Goal: Transaction & Acquisition: Purchase product/service

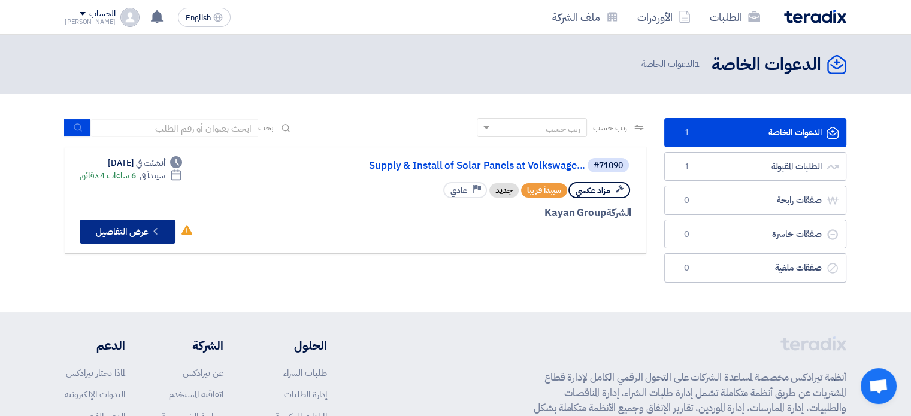
click at [117, 233] on button "Check details عرض التفاصيل" at bounding box center [128, 232] width 96 height 24
click at [141, 234] on button "Check details عرض التفاصيل" at bounding box center [128, 232] width 96 height 24
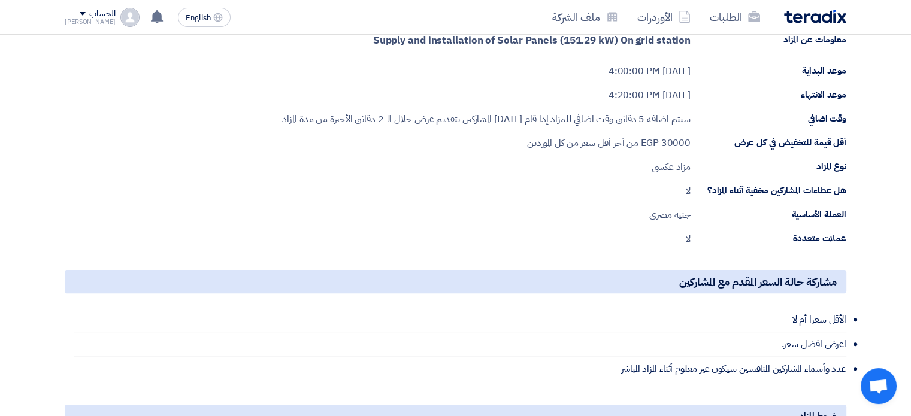
scroll to position [140, 0]
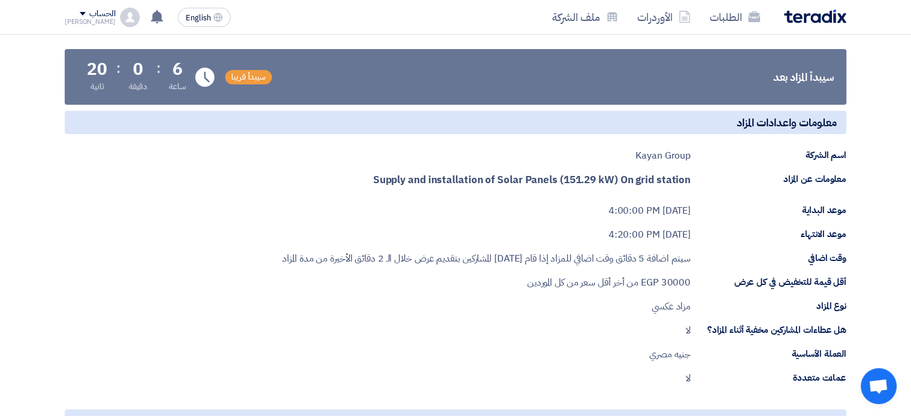
click at [668, 280] on span "30000" at bounding box center [676, 283] width 30 height 14
click at [667, 280] on span "30000" at bounding box center [676, 283] width 30 height 14
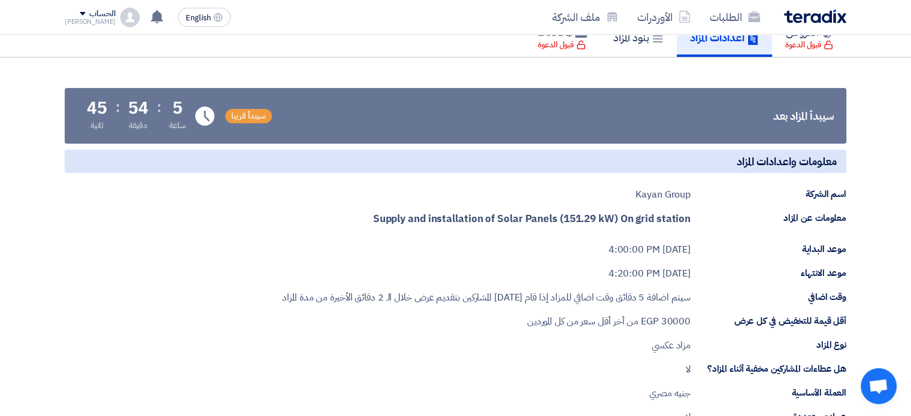
scroll to position [0, 0]
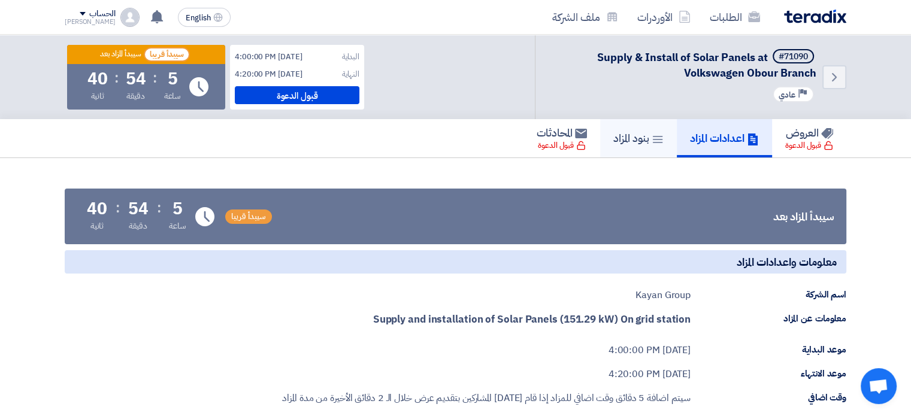
click at [624, 138] on h5 "بنود المزاد" at bounding box center [639, 138] width 50 height 14
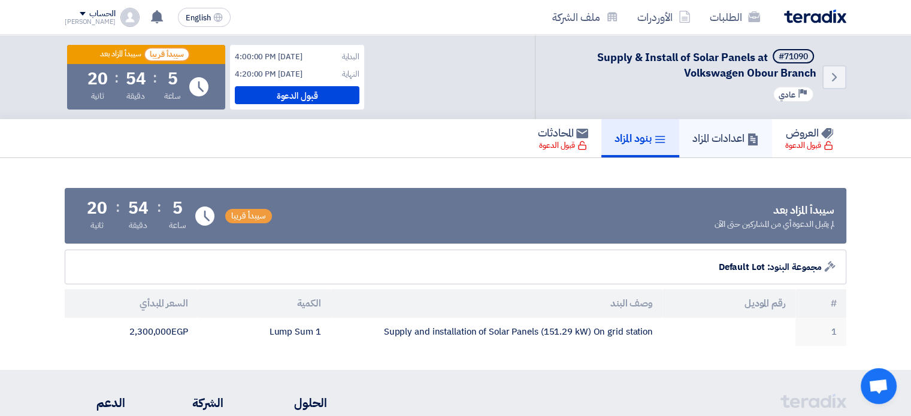
click at [714, 143] on h5 "اعدادات المزاد" at bounding box center [726, 138] width 67 height 14
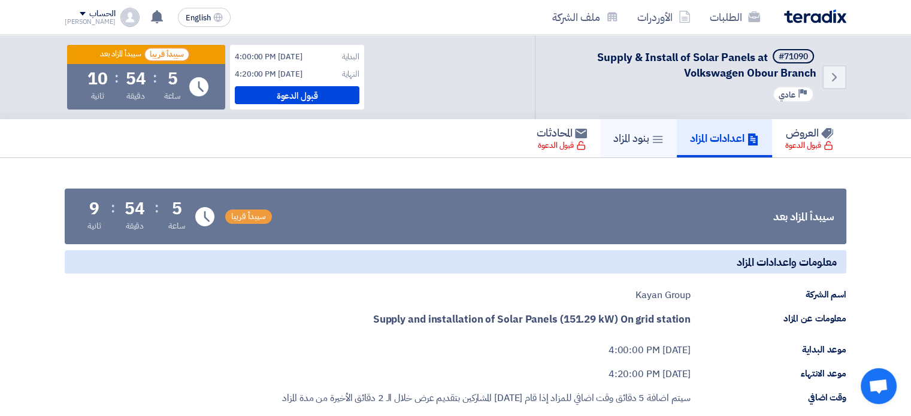
click at [645, 140] on h5 "بنود المزاد" at bounding box center [639, 138] width 50 height 14
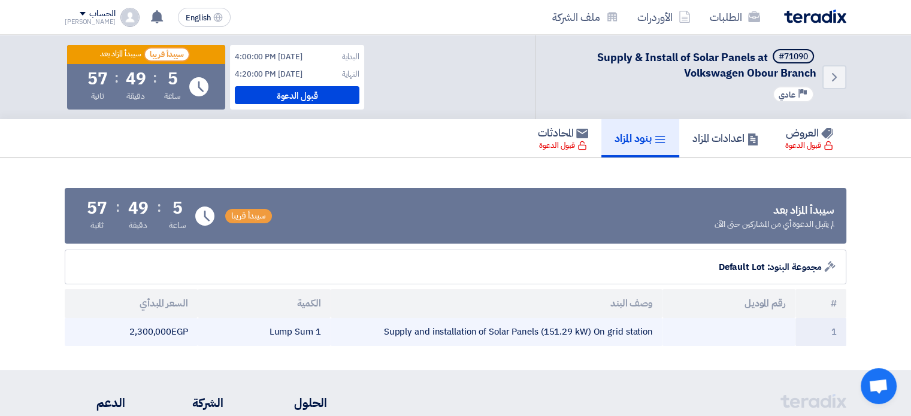
click at [150, 333] on td "2,300,000 egp" at bounding box center [131, 332] width 133 height 28
click at [177, 328] on td "2,300,000 egp" at bounding box center [131, 332] width 133 height 28
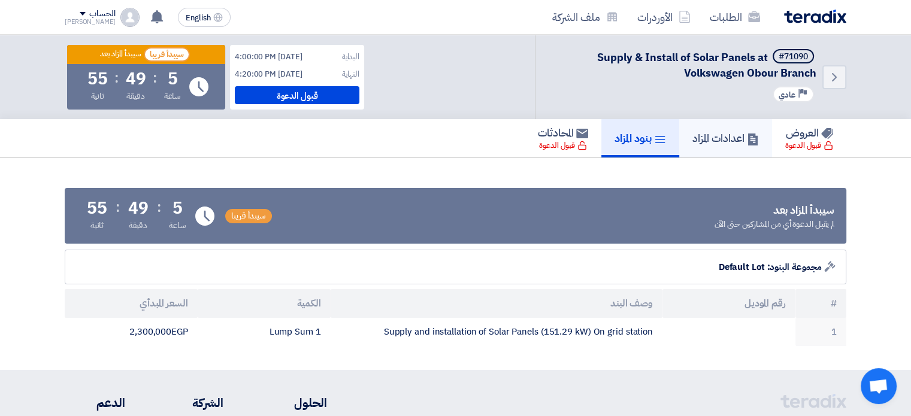
click at [724, 138] on h5 "اعدادات المزاد" at bounding box center [726, 138] width 67 height 14
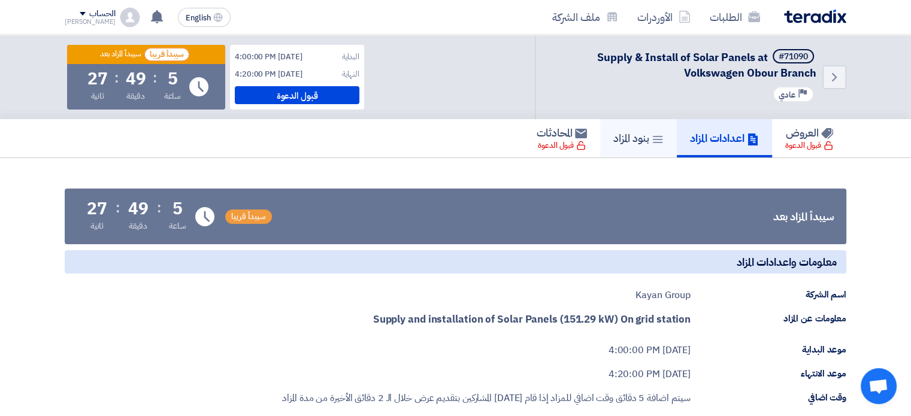
click at [652, 141] on icon at bounding box center [658, 140] width 12 height 12
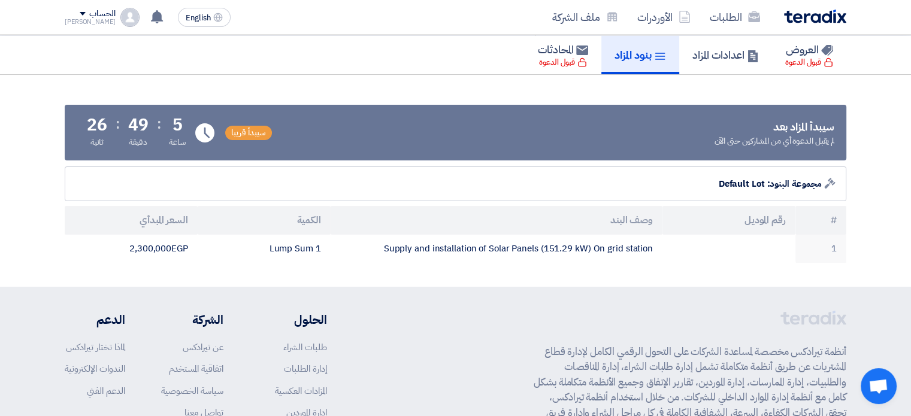
scroll to position [140, 0]
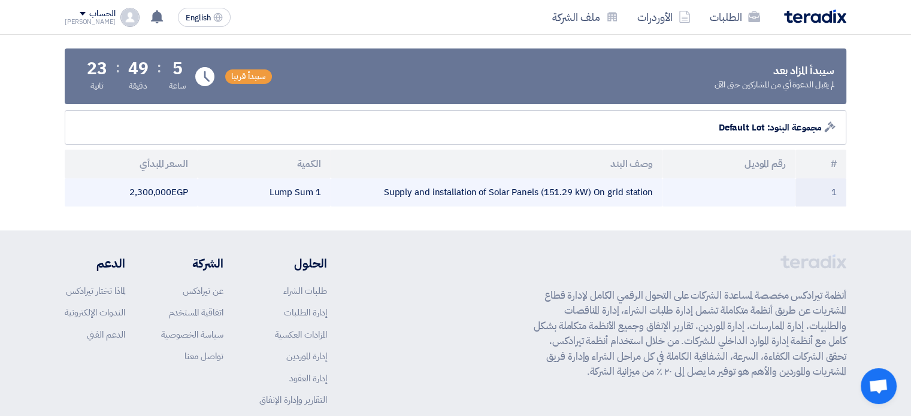
click at [498, 191] on td "Supply and installation of Solar Panels (151.29 kW) On grid station" at bounding box center [497, 193] width 332 height 28
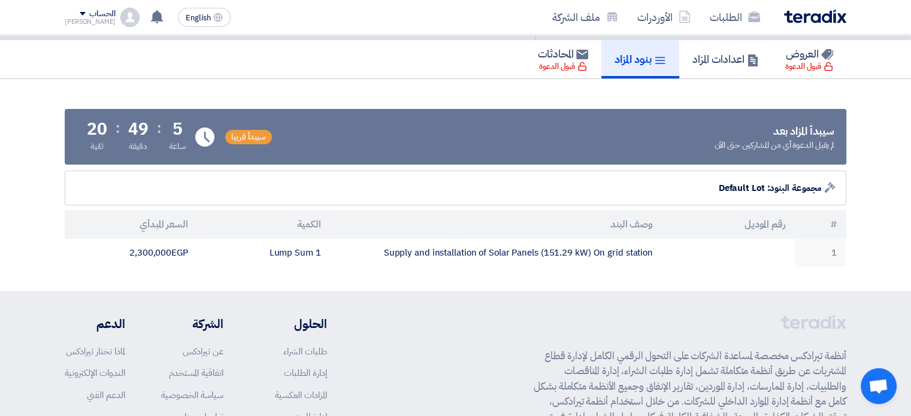
scroll to position [74, 0]
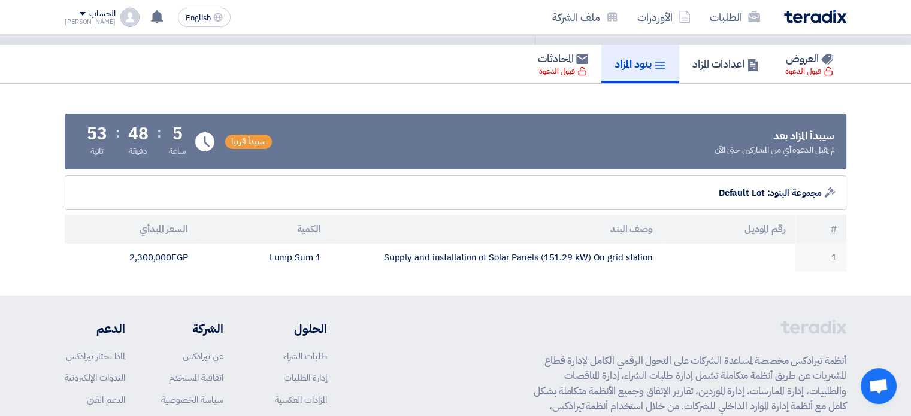
click at [549, 189] on div "Auction Lot مجموعة البنود: Default Lot" at bounding box center [456, 193] width 782 height 35
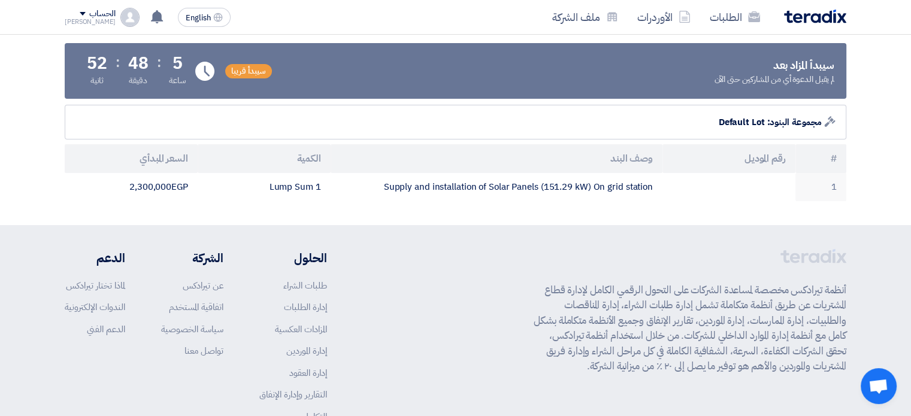
scroll to position [87, 0]
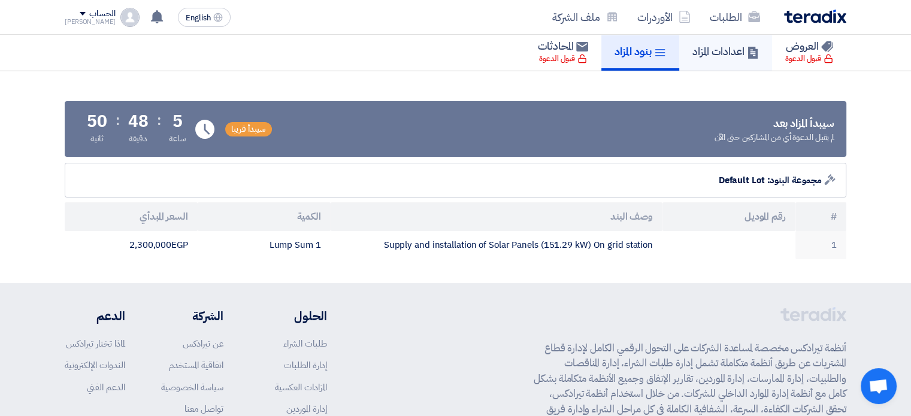
click at [722, 55] on h5 "اعدادات المزاد" at bounding box center [726, 51] width 67 height 14
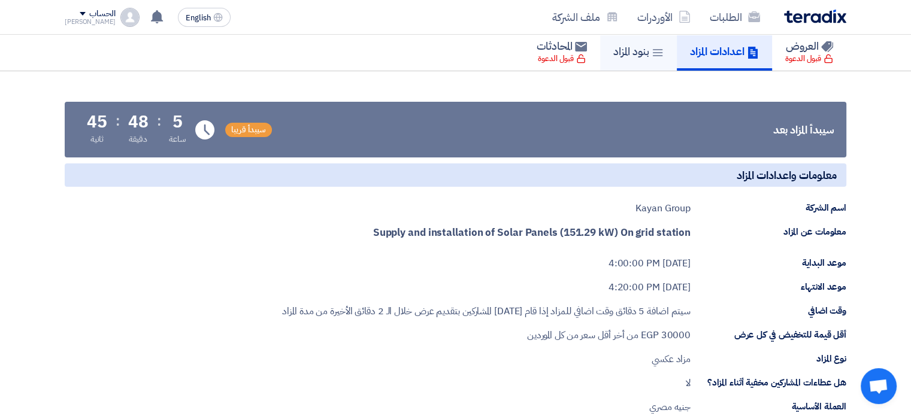
click at [621, 57] on h5 "بنود المزاد" at bounding box center [639, 51] width 50 height 14
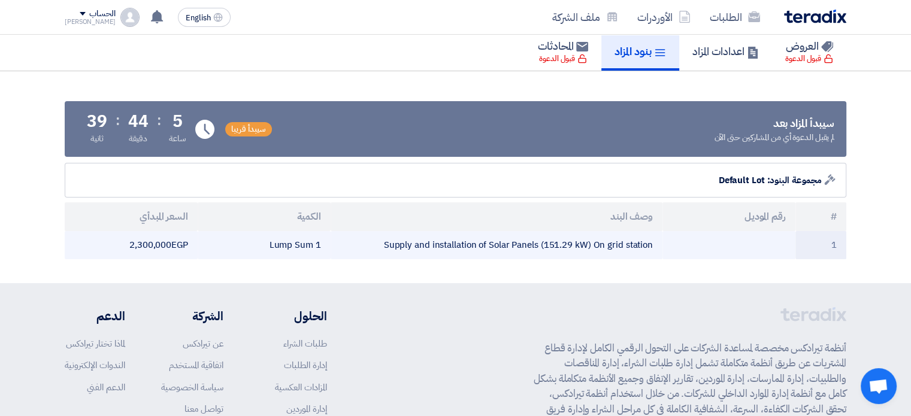
click at [158, 246] on td "2,300,000 egp" at bounding box center [131, 245] width 133 height 28
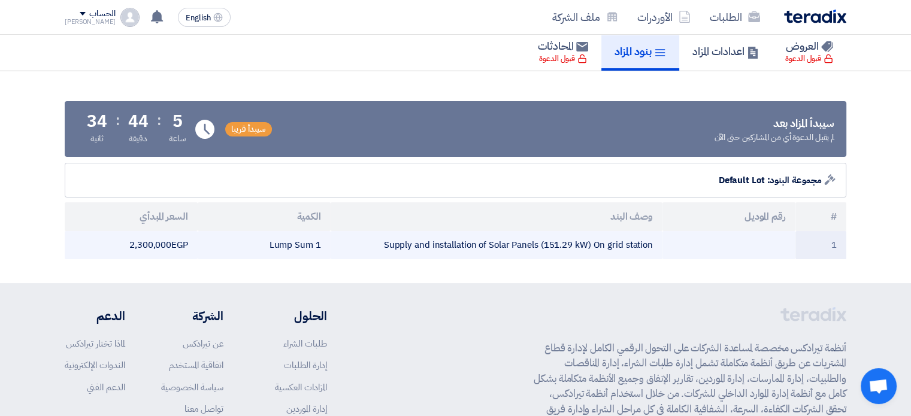
click at [158, 246] on td "2,300,000 egp" at bounding box center [131, 245] width 133 height 28
click at [162, 244] on td "2,300,000 egp" at bounding box center [131, 245] width 133 height 28
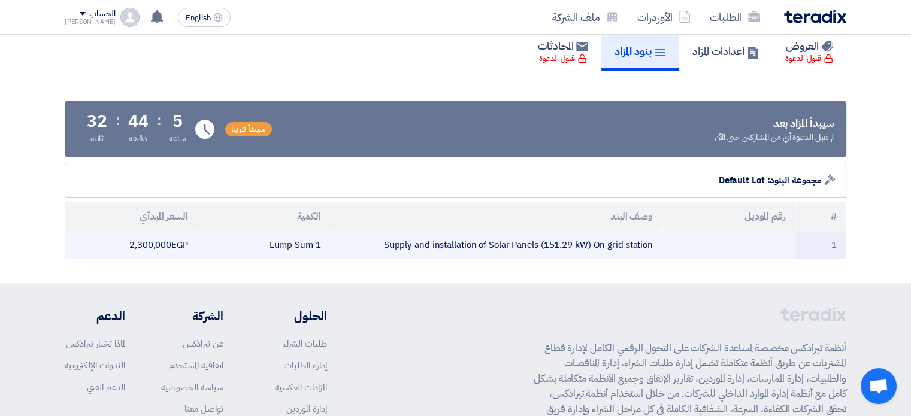
click at [162, 244] on td "2,300,000 egp" at bounding box center [131, 245] width 133 height 28
click at [479, 244] on td "Supply and installation of Solar Panels (151.29 kW) On grid station" at bounding box center [497, 245] width 332 height 28
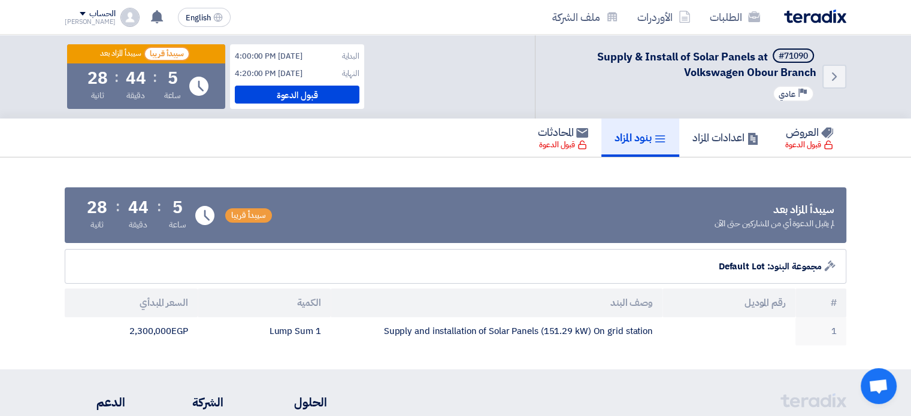
scroll to position [0, 0]
click at [713, 138] on h5 "اعدادات المزاد" at bounding box center [726, 138] width 67 height 14
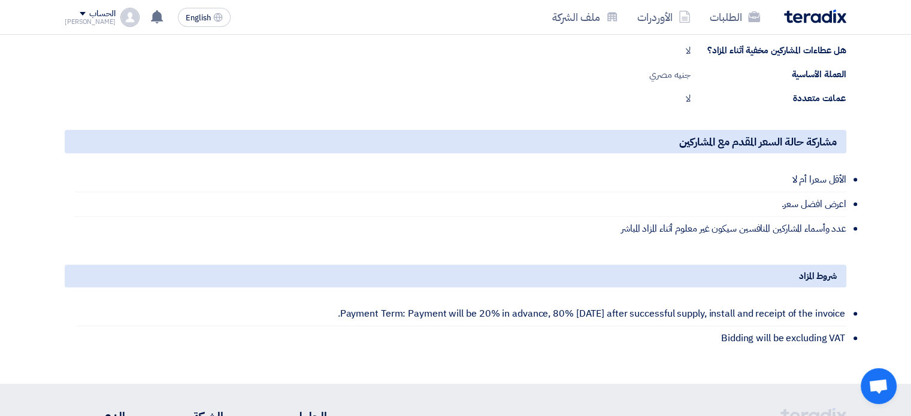
scroll to position [279, 0]
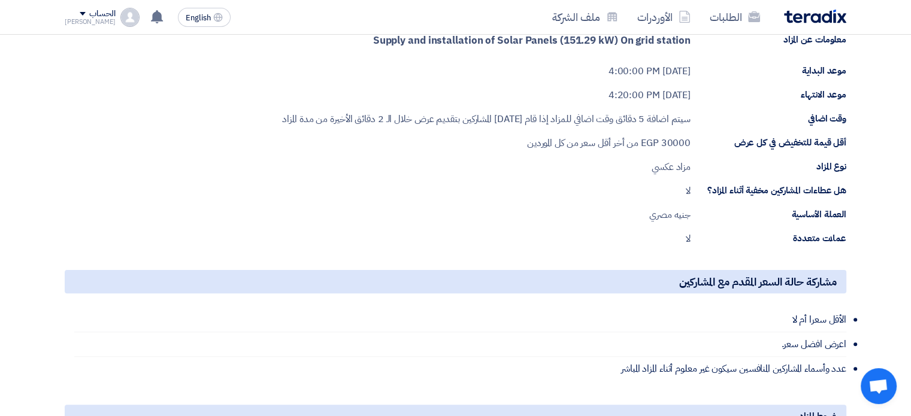
click at [408, 192] on div "هل عطاءات المشاركين مخفية أثناء المزاد؟ لا" at bounding box center [456, 191] width 782 height 14
click at [421, 119] on div "سيتم اضافة 5 دقائق وقت اضافي للمزاد إذا قام [DATE] المشاركين بتقديم عرض خلال ال…" at bounding box center [486, 119] width 409 height 14
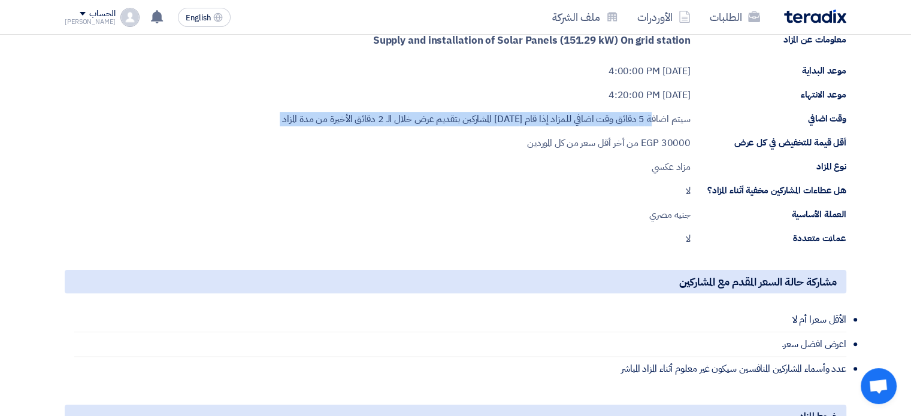
click at [421, 119] on div "سيتم اضافة 5 دقائق وقت اضافي للمزاد إذا قام [DATE] المشاركين بتقديم عرض خلال ال…" at bounding box center [486, 119] width 409 height 14
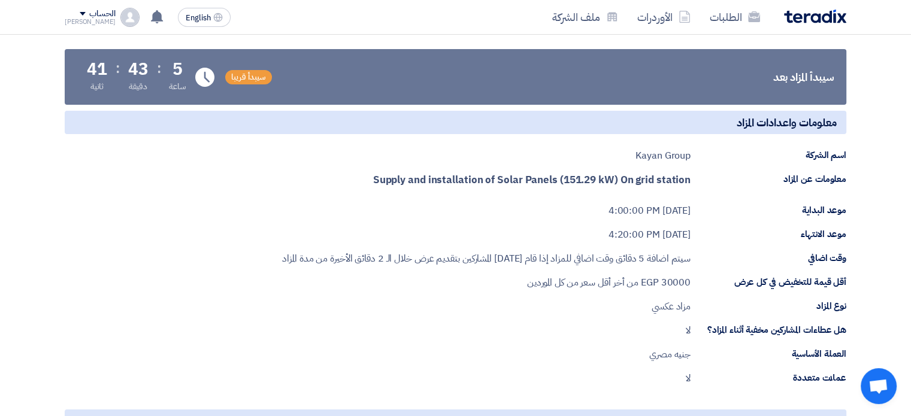
scroll to position [0, 0]
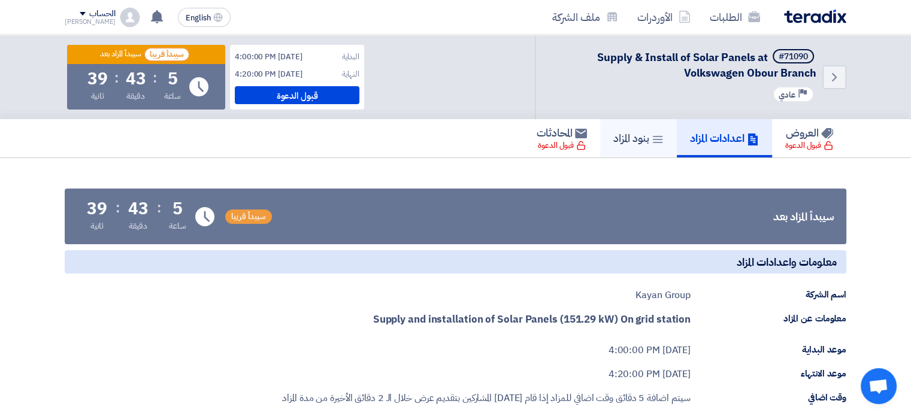
drag, startPoint x: 632, startPoint y: 144, endPoint x: 620, endPoint y: 144, distance: 12.6
click at [632, 144] on h5 "بنود المزاد" at bounding box center [639, 138] width 50 height 14
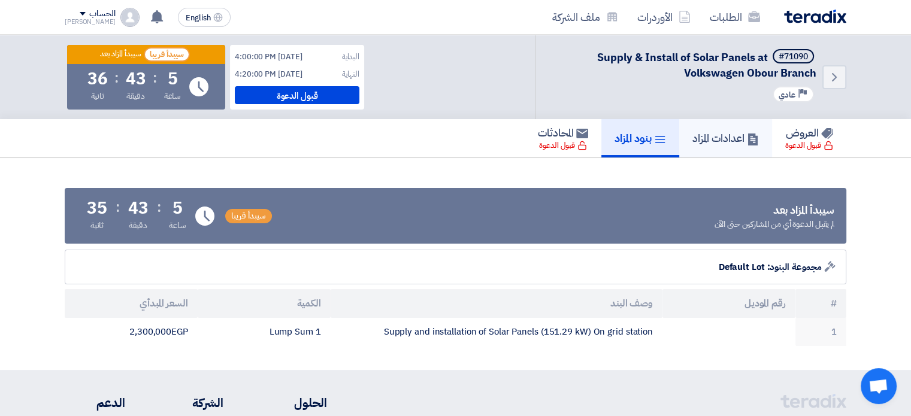
click at [719, 140] on h5 "اعدادات المزاد" at bounding box center [726, 138] width 67 height 14
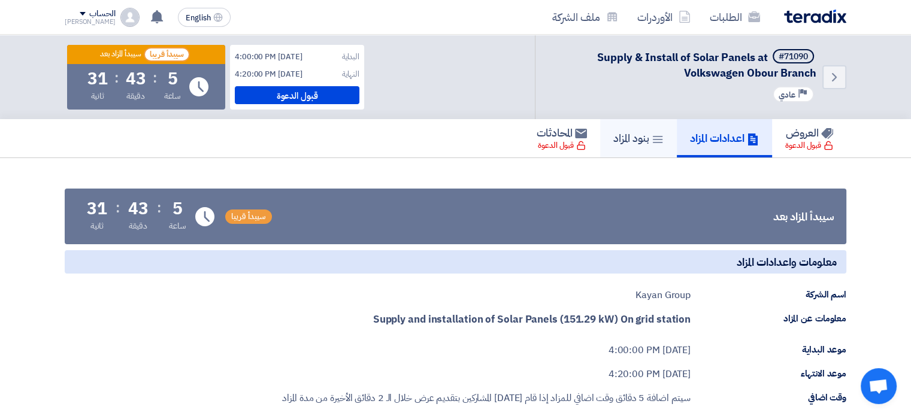
click at [638, 136] on h5 "بنود المزاد" at bounding box center [639, 138] width 50 height 14
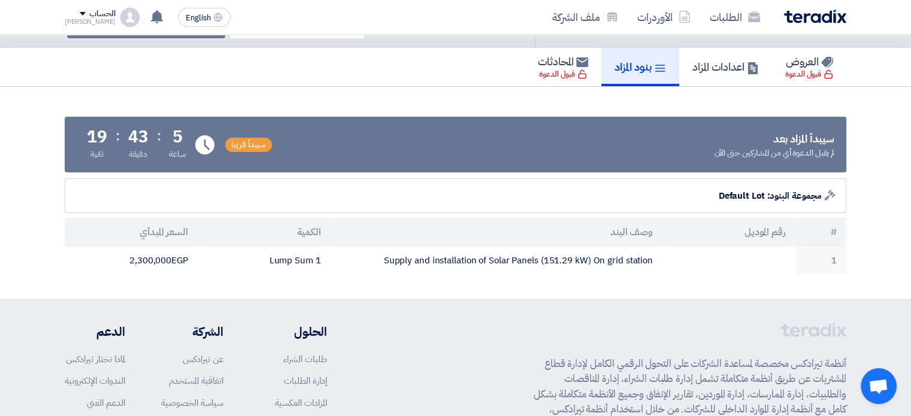
scroll to position [140, 0]
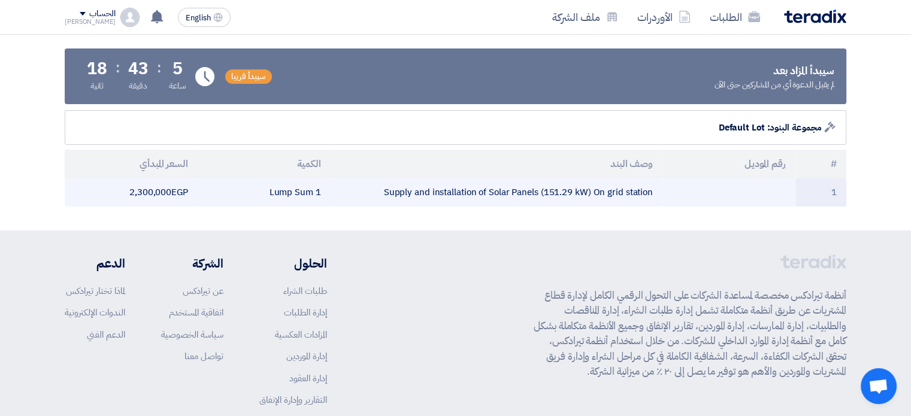
click at [180, 192] on td "2,300,000 egp" at bounding box center [131, 193] width 133 height 28
click at [149, 192] on td "2,300,000 egp" at bounding box center [131, 193] width 133 height 28
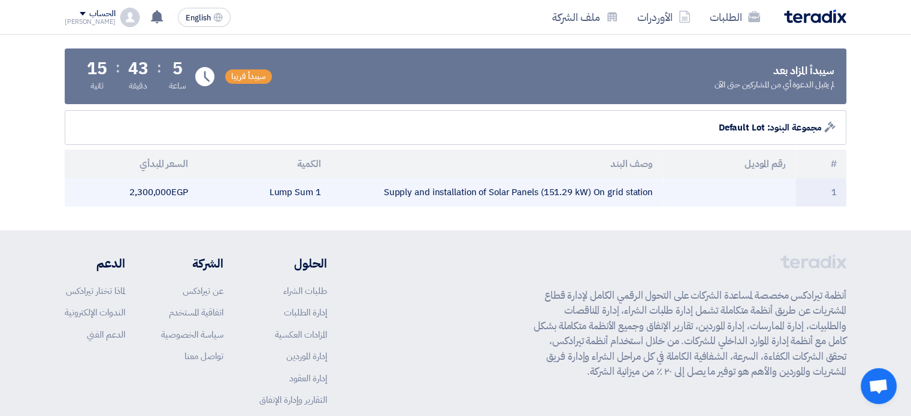
click at [149, 192] on td "2,300,000 egp" at bounding box center [131, 193] width 133 height 28
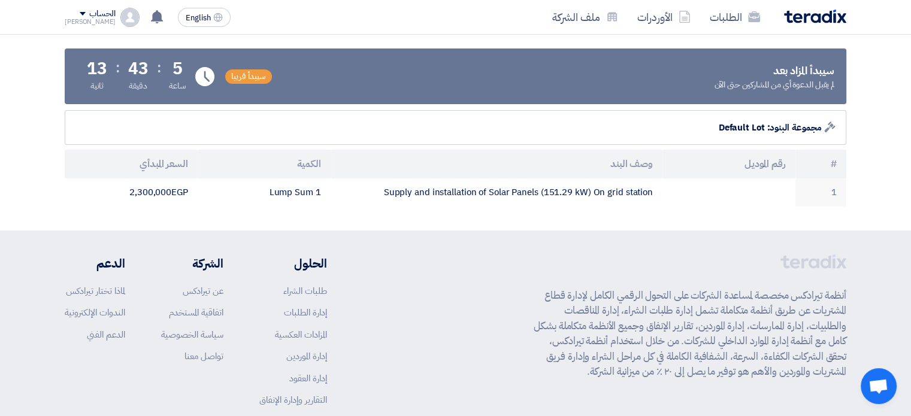
click at [245, 72] on span "سيبدأ قريبا" at bounding box center [248, 77] width 47 height 14
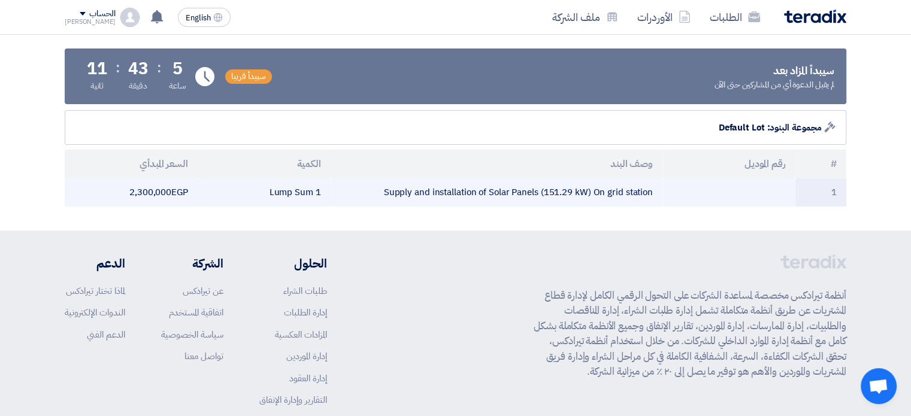
click at [308, 191] on td "1 Lump Sum" at bounding box center [264, 193] width 133 height 28
click at [481, 185] on td "Supply and installation of Solar Panels (151.29 kW) On grid station" at bounding box center [497, 193] width 332 height 28
click at [485, 194] on td "Supply and installation of Solar Panels (151.29 kW) On grid station" at bounding box center [497, 193] width 332 height 28
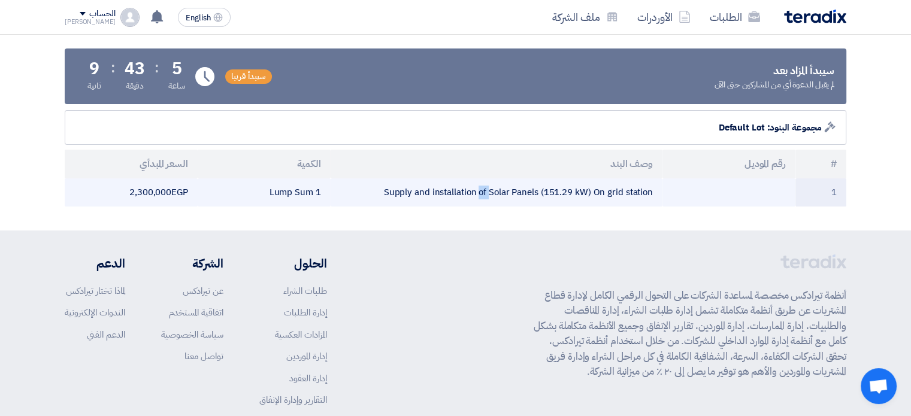
click at [485, 194] on td "Supply and installation of Solar Panels (151.29 kW) On grid station" at bounding box center [497, 193] width 332 height 28
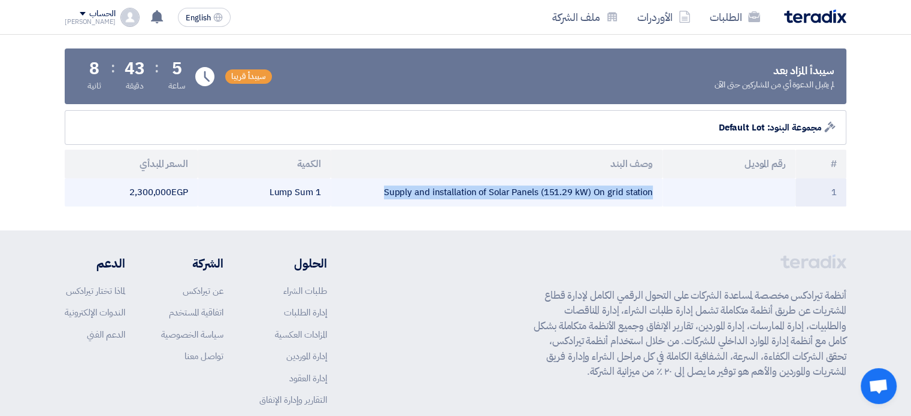
click at [485, 194] on td "Supply and installation of Solar Panels (151.29 kW) On grid station" at bounding box center [497, 193] width 332 height 28
click at [547, 191] on td "Supply and installation of Solar Panels (151.29 kW) On grid station" at bounding box center [497, 193] width 332 height 28
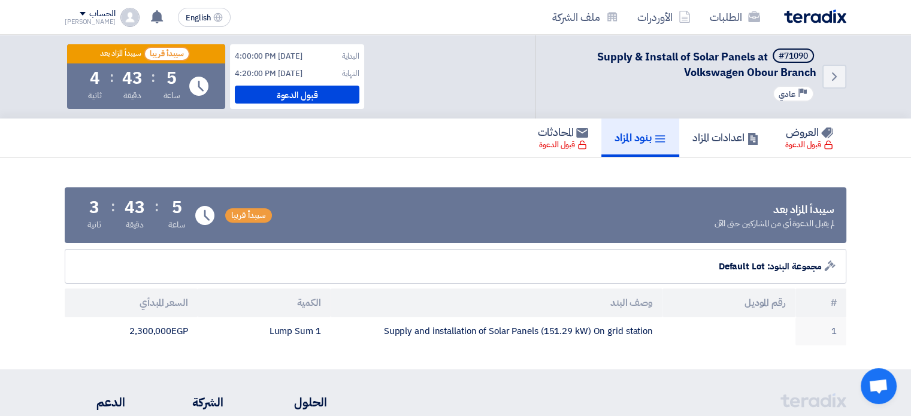
scroll to position [0, 0]
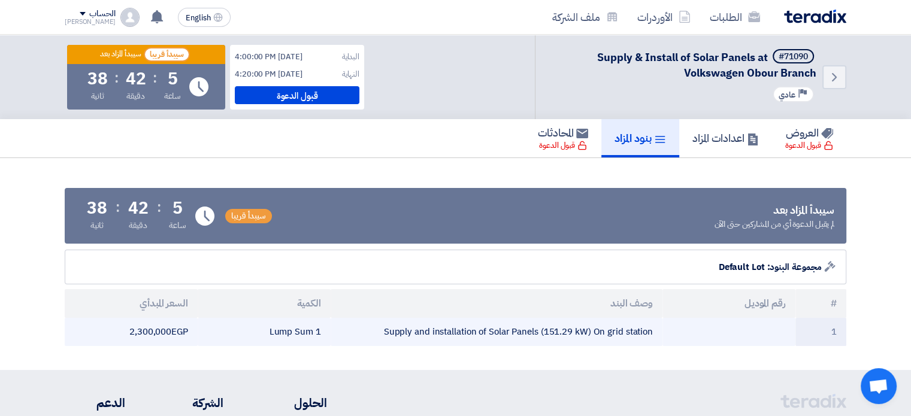
click at [177, 333] on td "2,300,000 egp" at bounding box center [131, 332] width 133 height 28
click at [176, 336] on td "2,300,000 egp" at bounding box center [131, 332] width 133 height 28
click at [179, 325] on td "2,300,000 egp" at bounding box center [131, 332] width 133 height 28
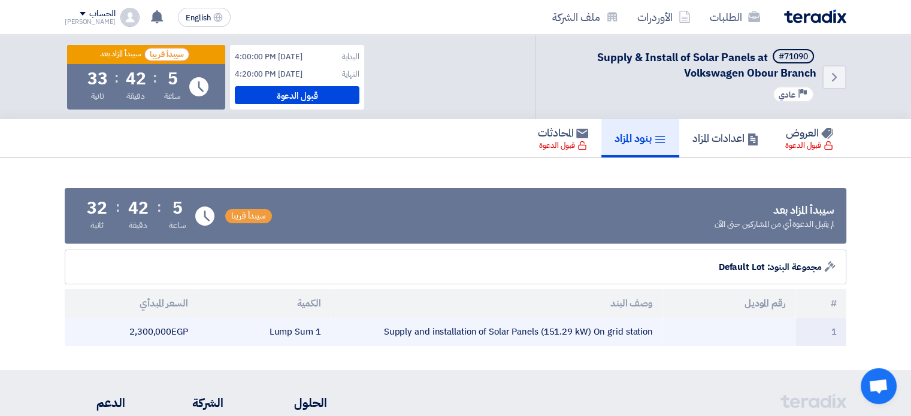
click at [179, 325] on td "2,300,000 egp" at bounding box center [131, 332] width 133 height 28
click at [164, 325] on td "2,300,000 egp" at bounding box center [131, 332] width 133 height 28
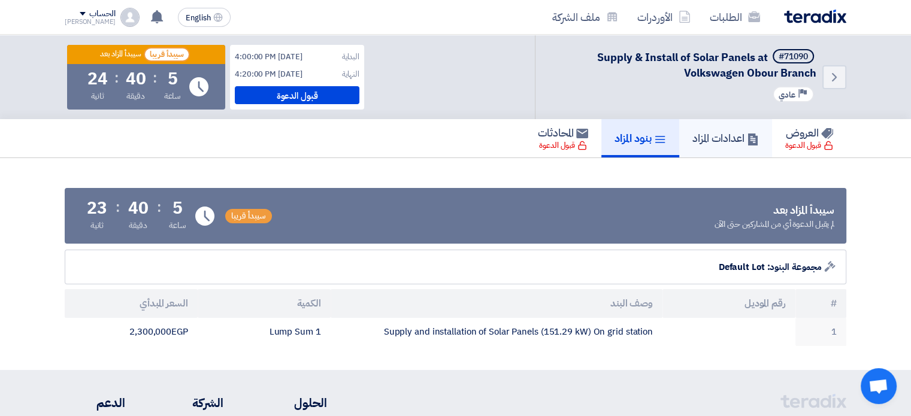
click at [720, 135] on h5 "اعدادات المزاد" at bounding box center [726, 138] width 67 height 14
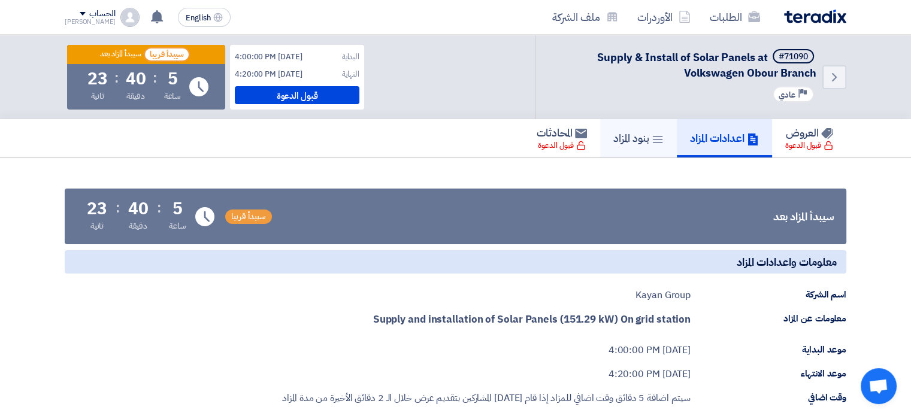
click at [636, 140] on h5 "بنود المزاد" at bounding box center [639, 138] width 50 height 14
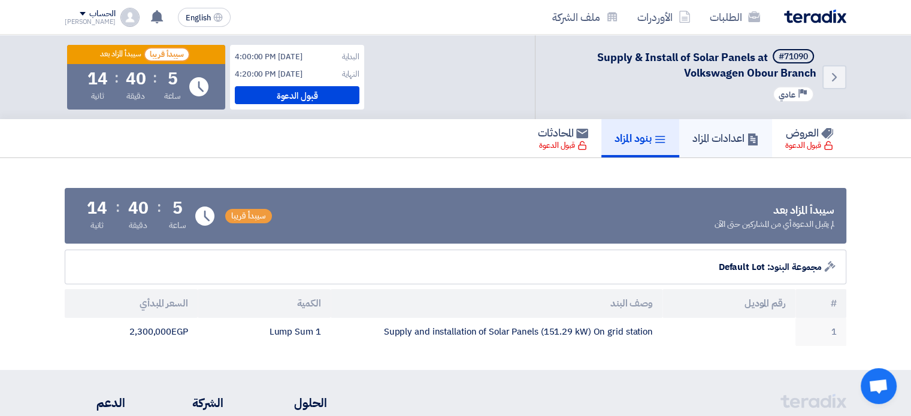
click at [736, 135] on h5 "اعدادات المزاد" at bounding box center [726, 138] width 67 height 14
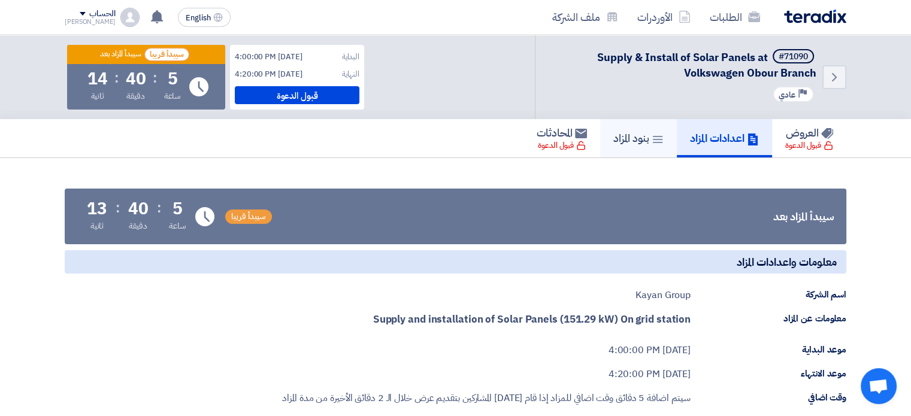
click at [636, 137] on h5 "بنود المزاد" at bounding box center [639, 138] width 50 height 14
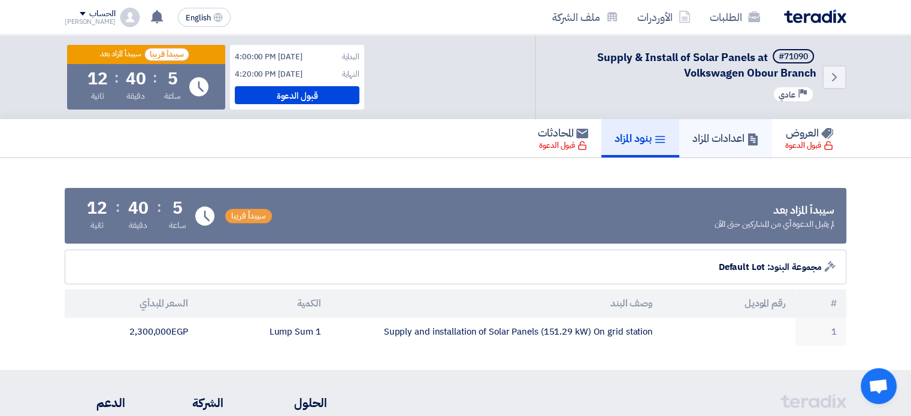
click at [732, 137] on h5 "اعدادات المزاد" at bounding box center [726, 138] width 67 height 14
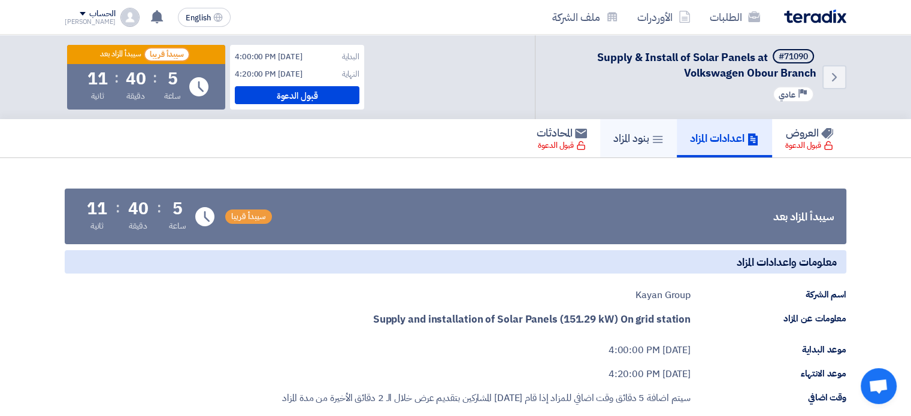
click at [633, 141] on h5 "بنود المزاد" at bounding box center [639, 138] width 50 height 14
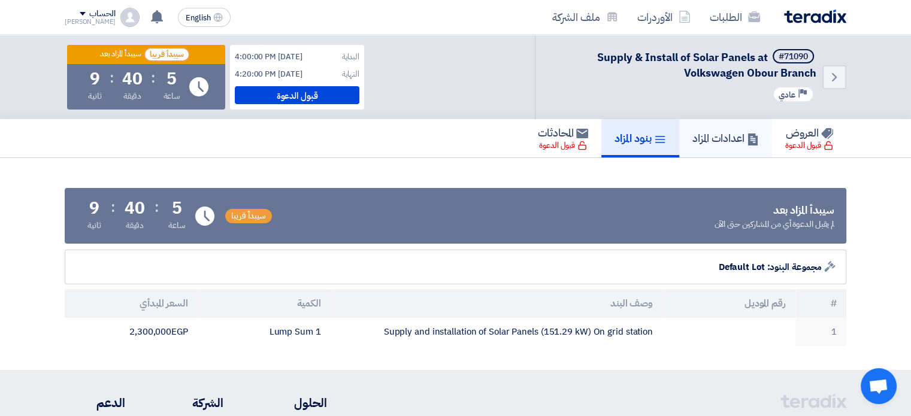
click at [735, 144] on h5 "اعدادات المزاد" at bounding box center [726, 138] width 67 height 14
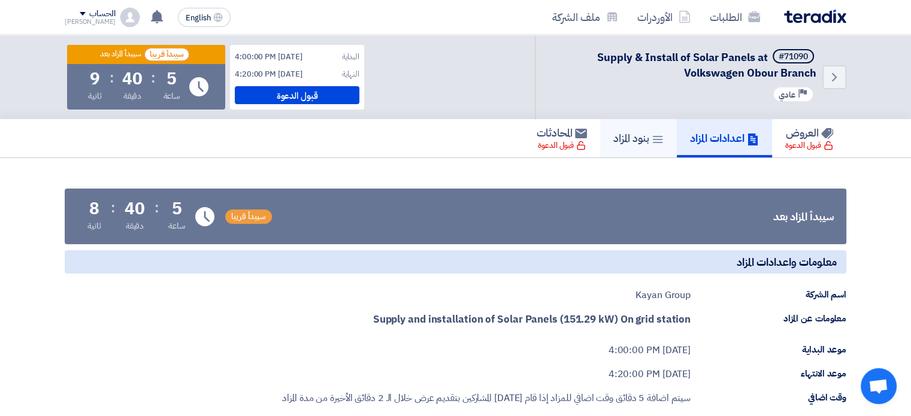
click at [656, 144] on h5 "بنود المزاد" at bounding box center [639, 138] width 50 height 14
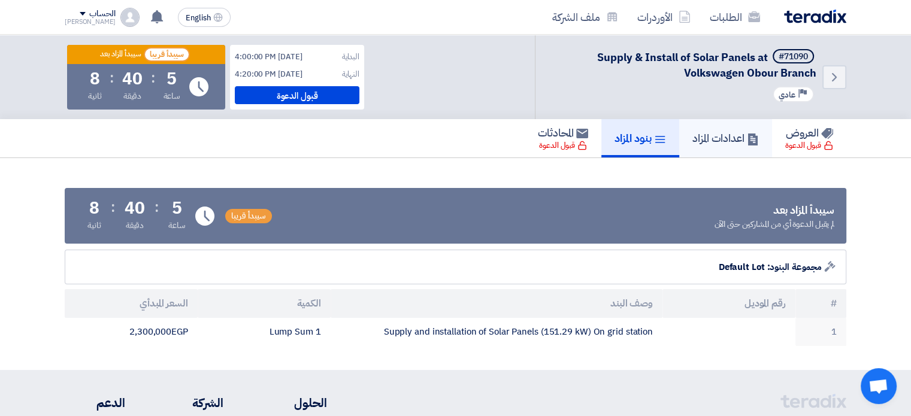
click at [721, 146] on link "اعدادات المزاد" at bounding box center [726, 138] width 93 height 38
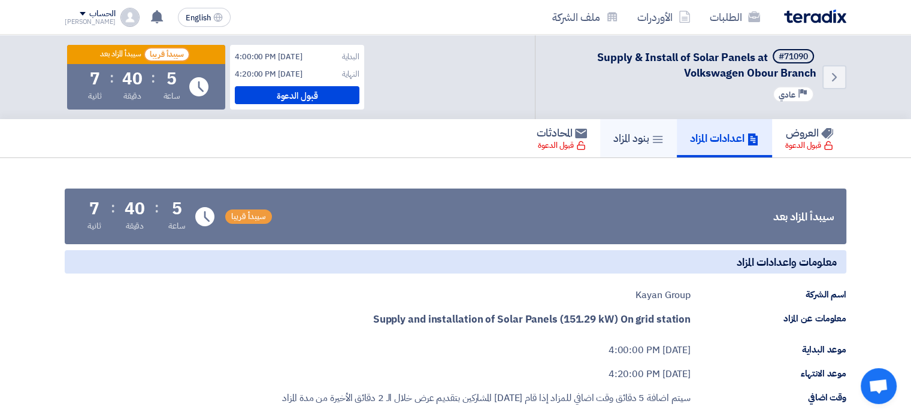
click at [638, 146] on link "بنود المزاد" at bounding box center [638, 138] width 77 height 38
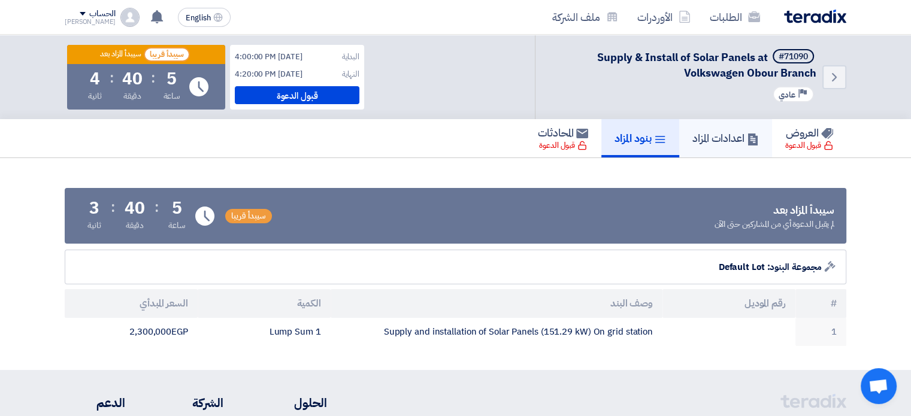
click at [696, 134] on h5 "اعدادات المزاد" at bounding box center [726, 138] width 67 height 14
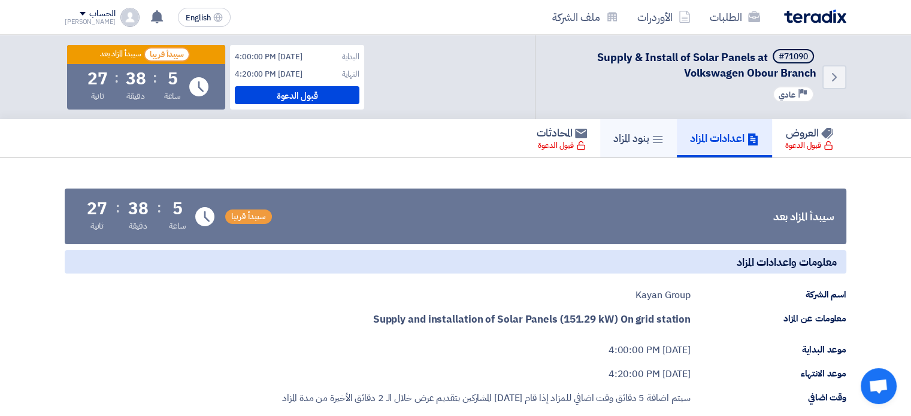
click at [629, 141] on h5 "بنود المزاد" at bounding box center [639, 138] width 50 height 14
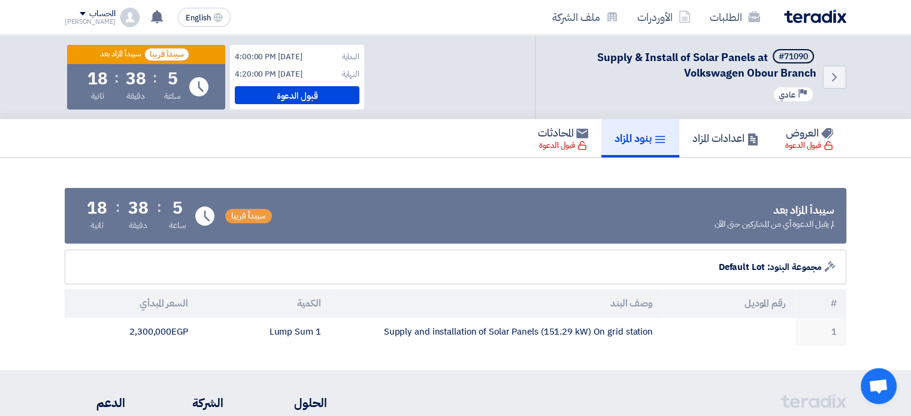
click at [312, 262] on div "Auction Lot مجموعة البنود: Default Lot" at bounding box center [456, 267] width 782 height 35
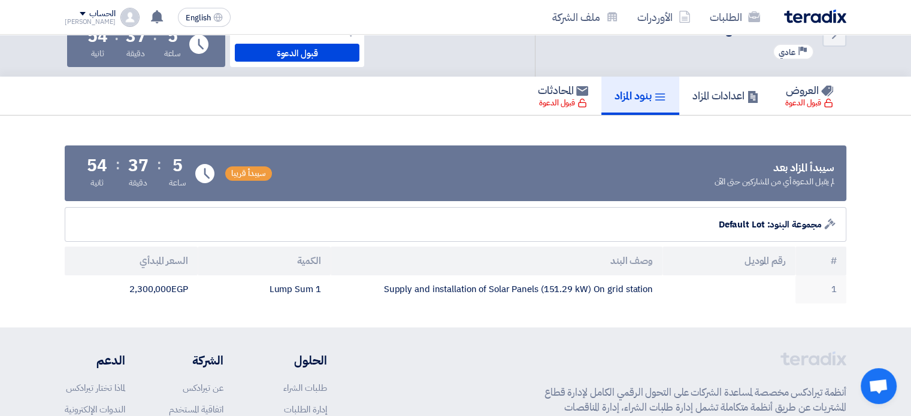
scroll to position [56, 0]
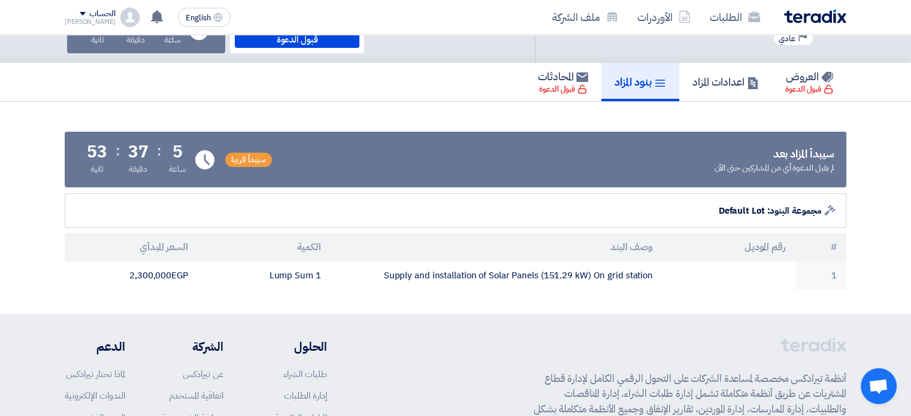
click at [461, 210] on div "Auction Lot مجموعة البنود: Default Lot" at bounding box center [456, 211] width 782 height 35
click at [472, 206] on div "Auction Lot مجموعة البنود: Default Lot" at bounding box center [456, 211] width 782 height 35
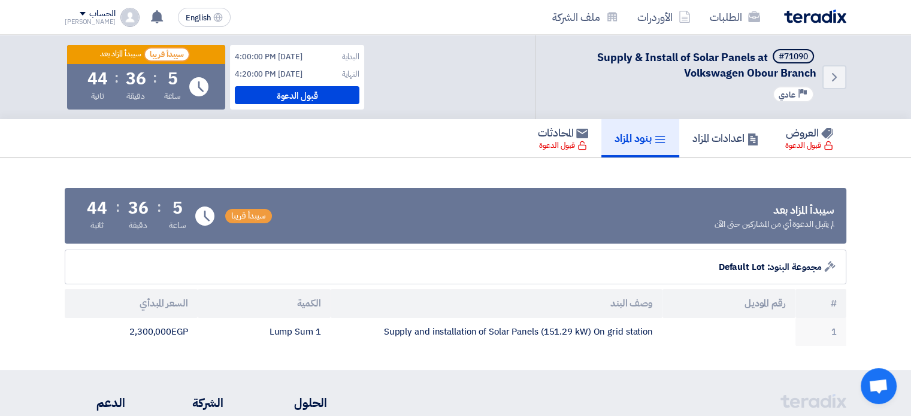
scroll to position [0, 0]
click at [490, 168] on section "سيبدأ المزاد بعد لم يقبل الدعوة أي من المشاركين حتى الآن سيبدأ [GEOGRAPHIC_DATA…" at bounding box center [455, 264] width 911 height 212
drag, startPoint x: 722, startPoint y: 143, endPoint x: 709, endPoint y: 146, distance: 13.5
click at [722, 143] on h5 "اعدادات المزاد" at bounding box center [726, 138] width 67 height 14
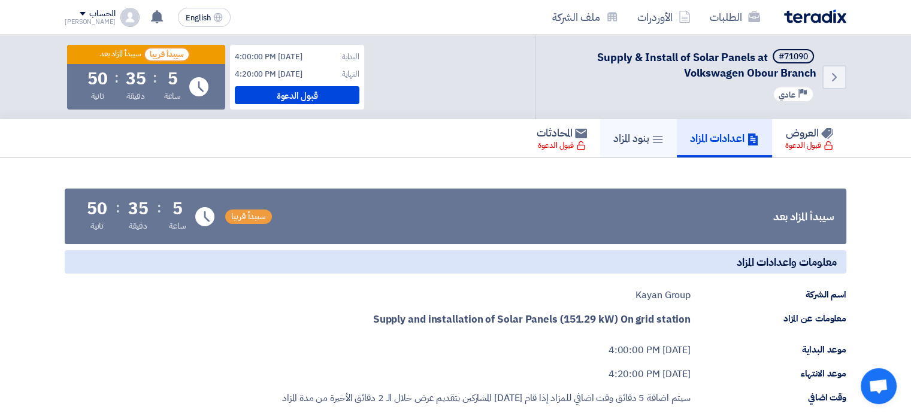
click at [634, 135] on h5 "بنود المزاد" at bounding box center [639, 138] width 50 height 14
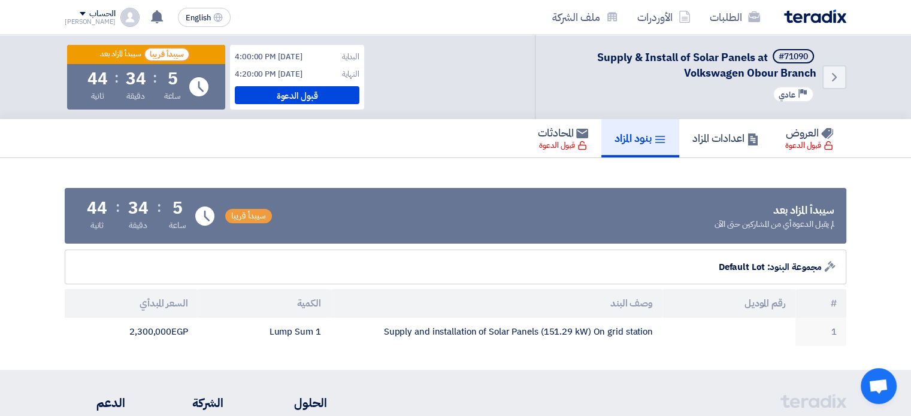
click at [334, 140] on div "العروض قبول الدعوة اعدادات المزاد بنود المزاد المحادثات قبول الدعوة" at bounding box center [456, 138] width 782 height 38
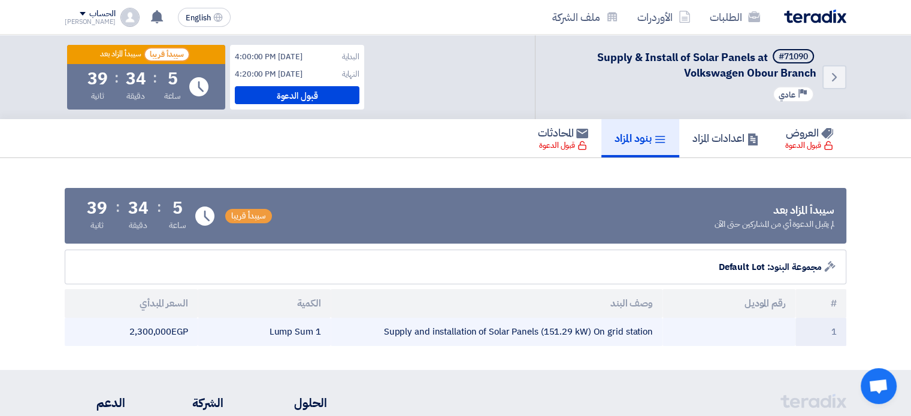
click at [152, 335] on td "2,300,000 egp" at bounding box center [131, 332] width 133 height 28
click at [152, 334] on td "2,300,000 egp" at bounding box center [131, 332] width 133 height 28
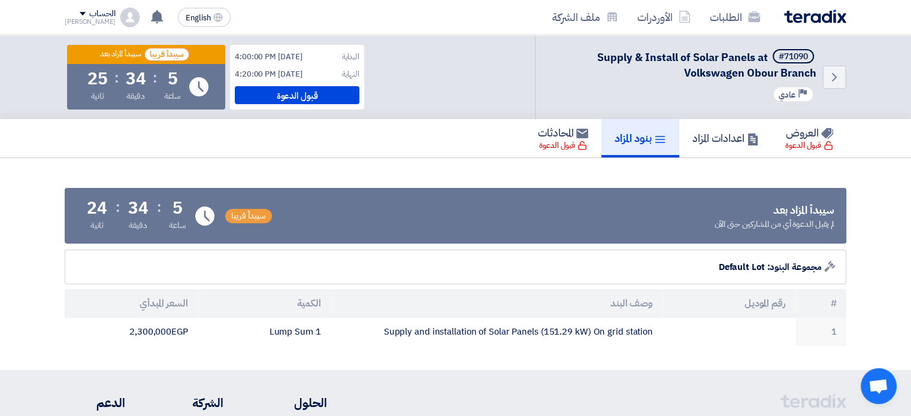
click at [319, 170] on section "سيبدأ المزاد بعد لم يقبل الدعوة أي من المشاركين حتى الآن سيبدأ [GEOGRAPHIC_DATA…" at bounding box center [455, 264] width 911 height 212
click at [710, 140] on h5 "اعدادات المزاد" at bounding box center [726, 138] width 67 height 14
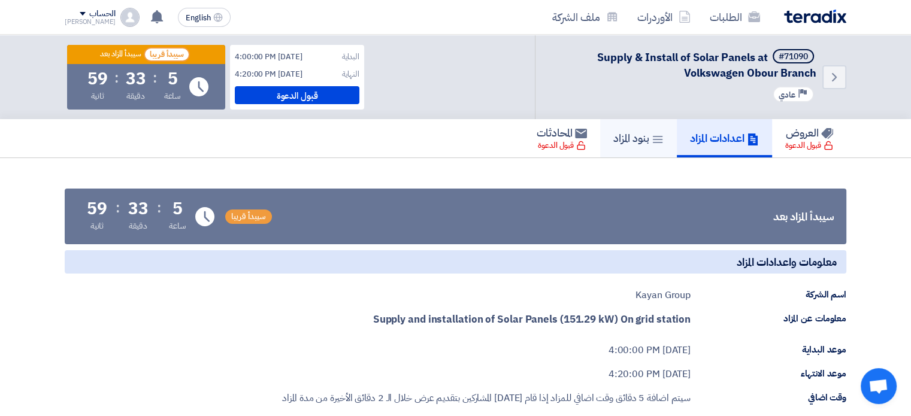
click at [621, 141] on h5 "بنود المزاد" at bounding box center [639, 138] width 50 height 14
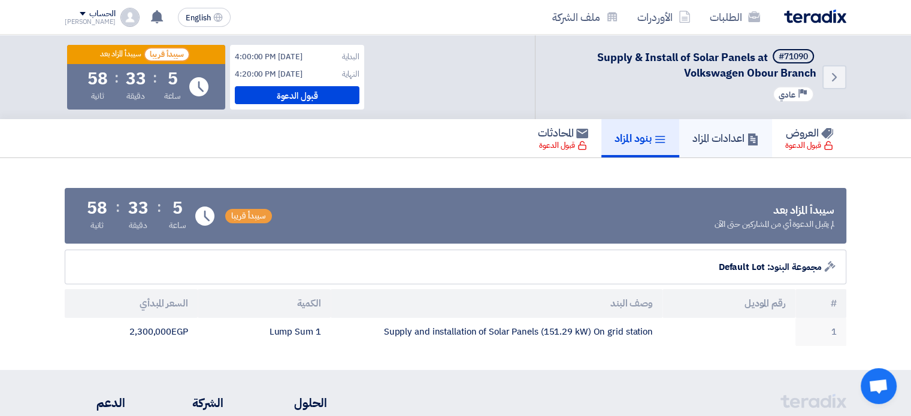
click at [699, 138] on h5 "اعدادات المزاد" at bounding box center [726, 138] width 67 height 14
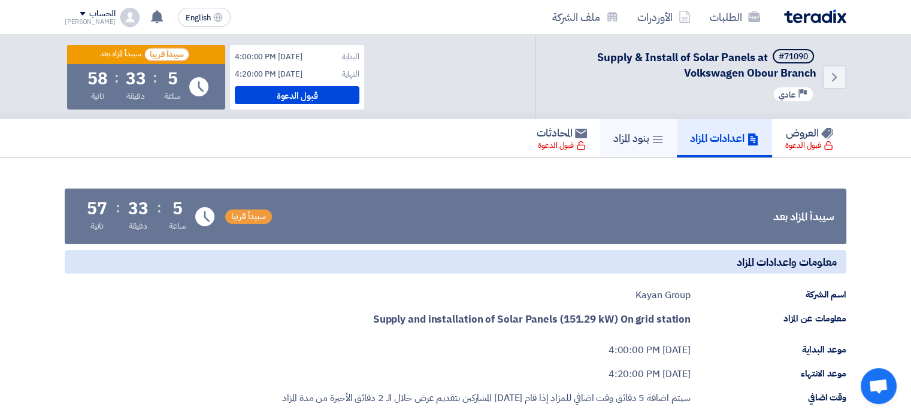
click at [652, 143] on icon at bounding box center [658, 140] width 12 height 12
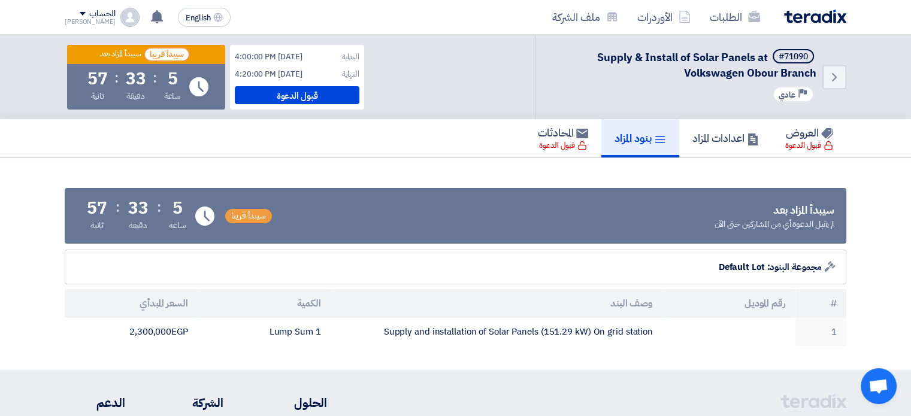
click at [408, 182] on div "سيبدأ المزاد بعد لم يقبل الدعوة أي من المشاركين حتى الآن سيبدأ [GEOGRAPHIC_DATA…" at bounding box center [456, 264] width 800 height 164
click at [286, 95] on div "قبول الدعوة" at bounding box center [297, 95] width 125 height 18
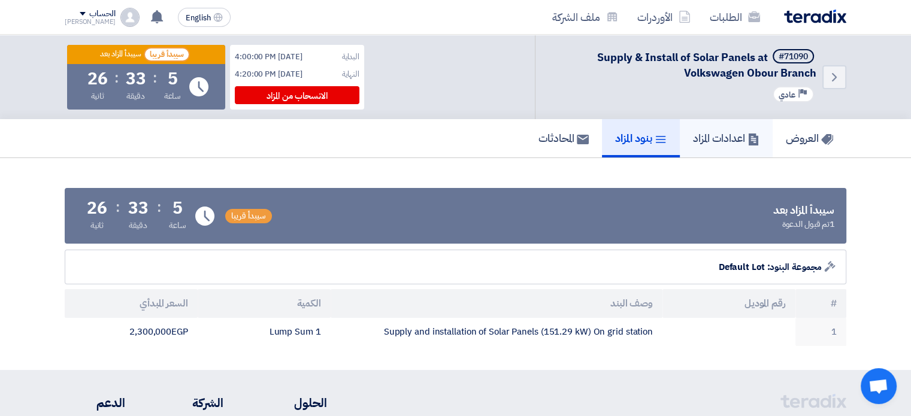
click at [718, 141] on h5 "اعدادات المزاد" at bounding box center [726, 138] width 67 height 14
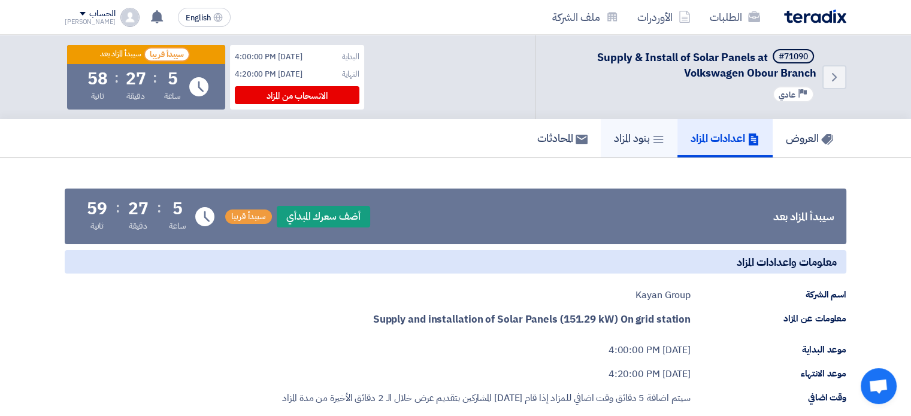
click at [614, 134] on h5 "بنود المزاد" at bounding box center [639, 138] width 50 height 14
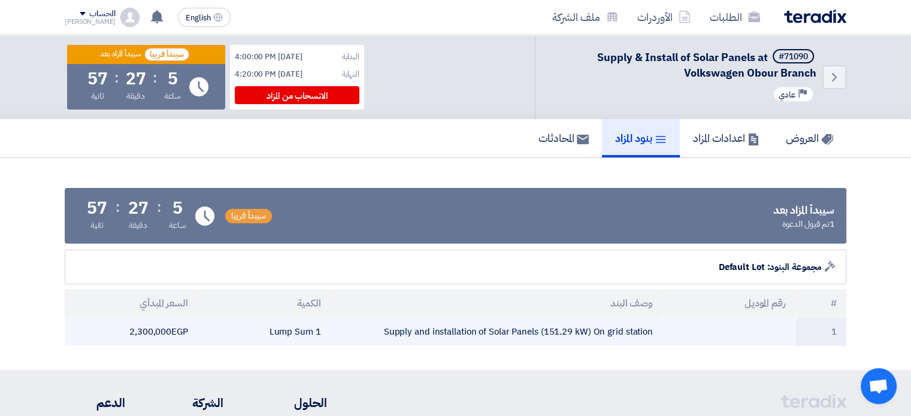
click at [165, 328] on td "2,300,000 egp" at bounding box center [131, 332] width 133 height 28
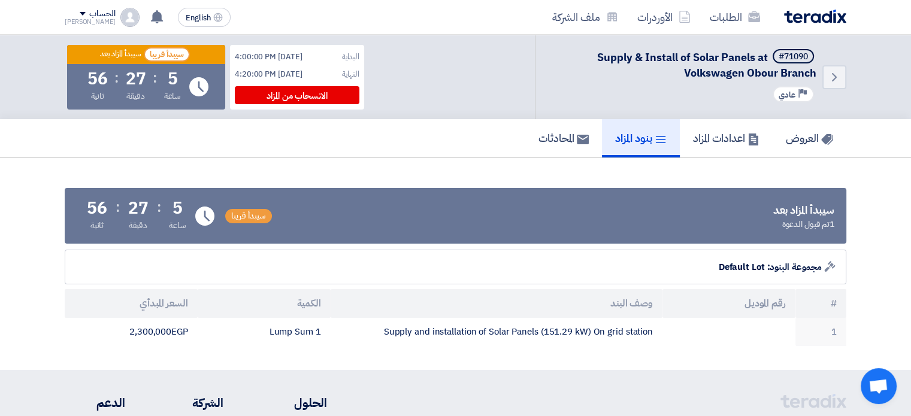
click at [343, 158] on section "سيبدأ المزاد بعد 1 تم قبول الدعوة سيبدأ [GEOGRAPHIC_DATA] Time Remaining 5 ساعة…" at bounding box center [455, 264] width 911 height 212
click at [561, 137] on h5 "المحادثات" at bounding box center [564, 138] width 50 height 14
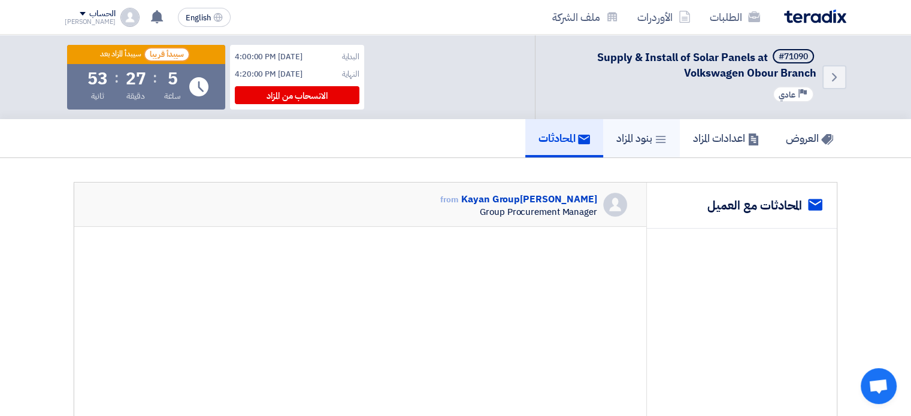
click at [650, 127] on link "بنود المزاد" at bounding box center [641, 138] width 77 height 38
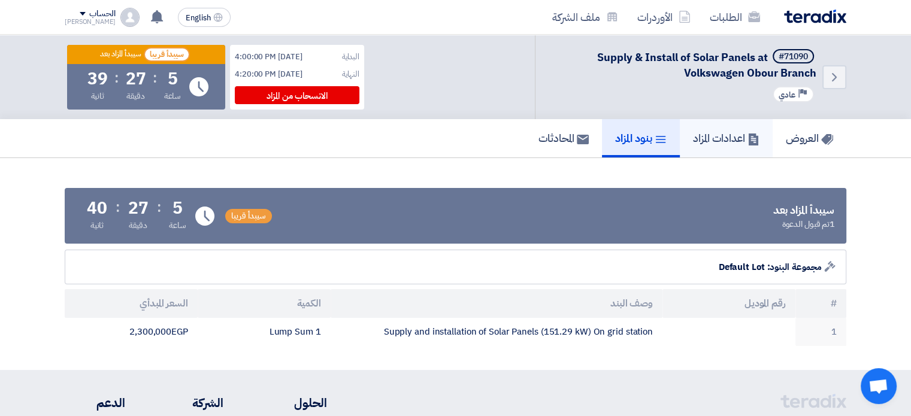
click at [705, 137] on h5 "اعدادات المزاد" at bounding box center [726, 138] width 67 height 14
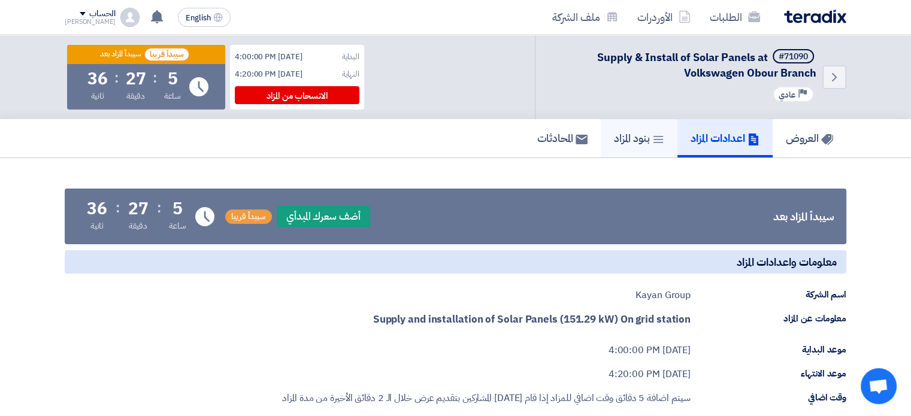
click at [653, 140] on icon at bounding box center [659, 140] width 12 height 12
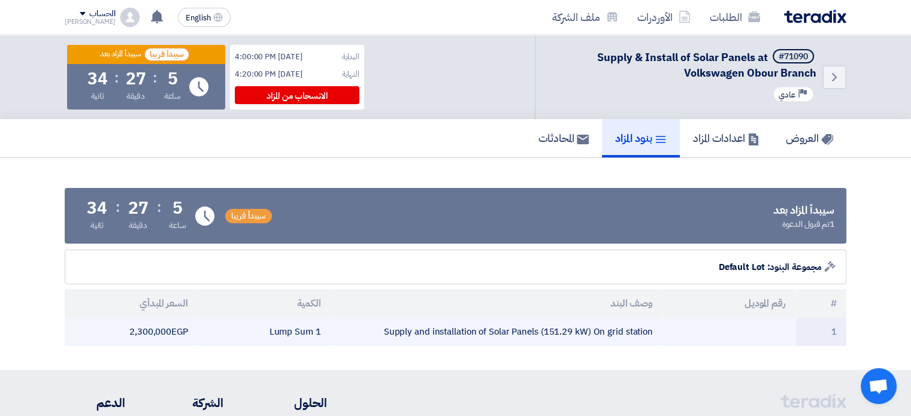
click at [156, 334] on td "2,300,000 egp" at bounding box center [131, 332] width 133 height 28
click at [153, 334] on td "2,300,000 egp" at bounding box center [131, 332] width 133 height 28
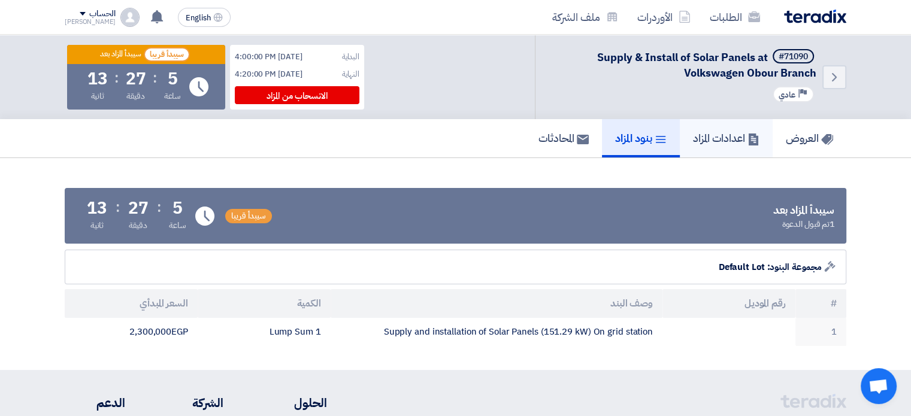
click at [700, 140] on h5 "اعدادات المزاد" at bounding box center [726, 138] width 67 height 14
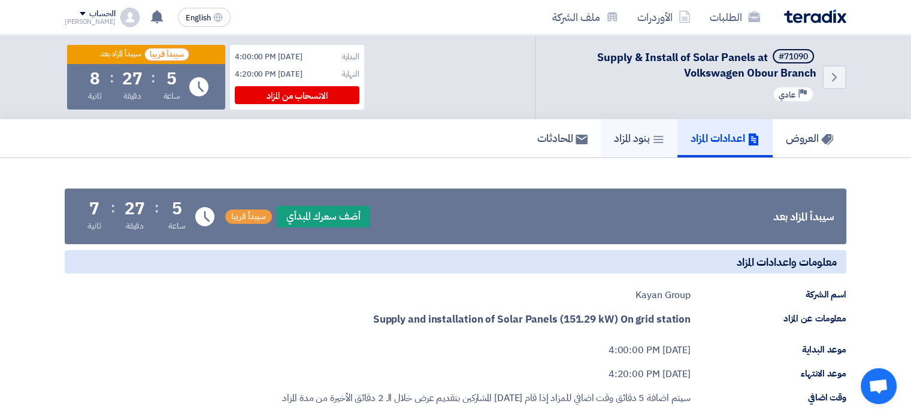
click at [632, 136] on h5 "بنود المزاد" at bounding box center [639, 138] width 50 height 14
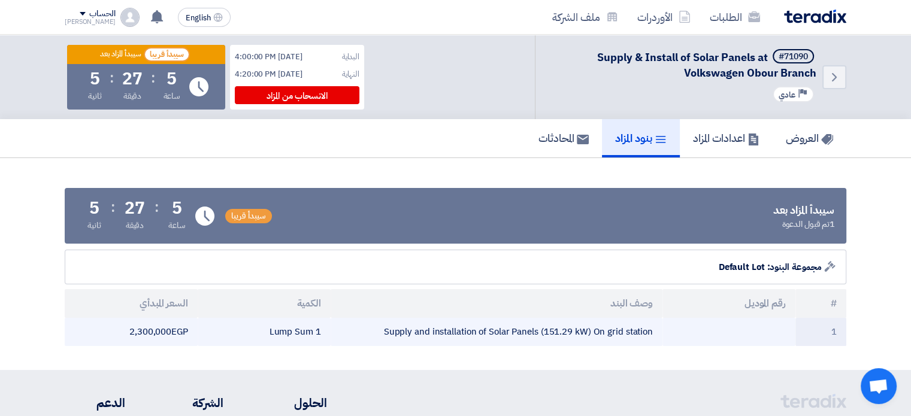
click at [160, 337] on td "2,300,000 egp" at bounding box center [131, 332] width 133 height 28
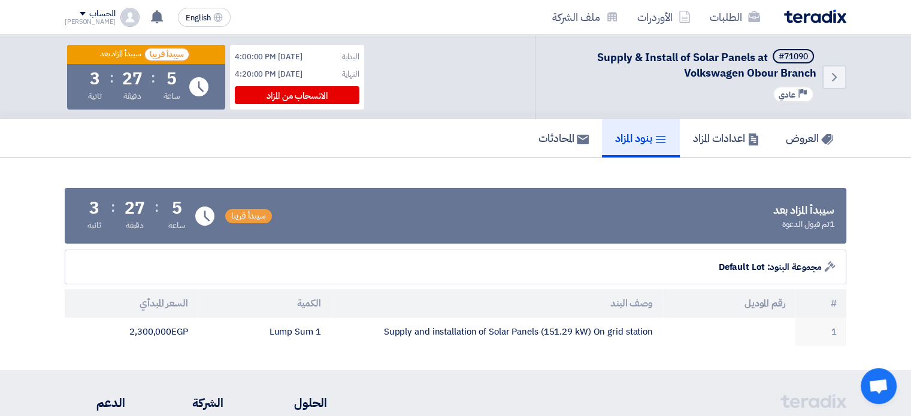
click at [331, 264] on div "Auction Lot مجموعة البنود: Default Lot" at bounding box center [456, 267] width 782 height 35
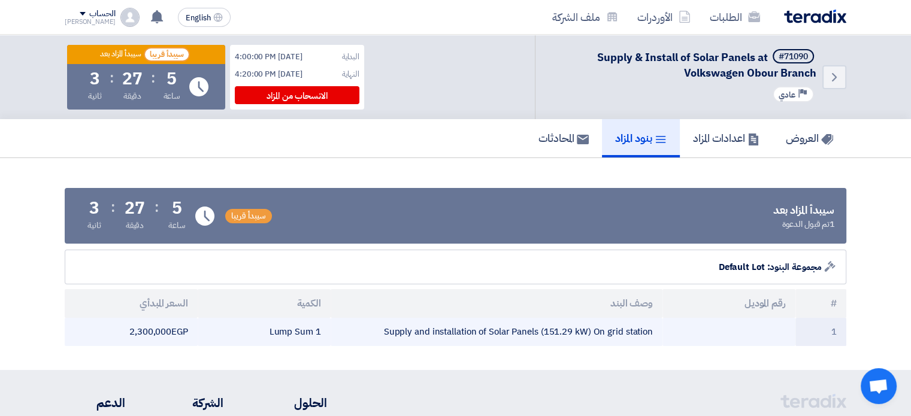
click at [151, 331] on td "2,300,000 egp" at bounding box center [131, 332] width 133 height 28
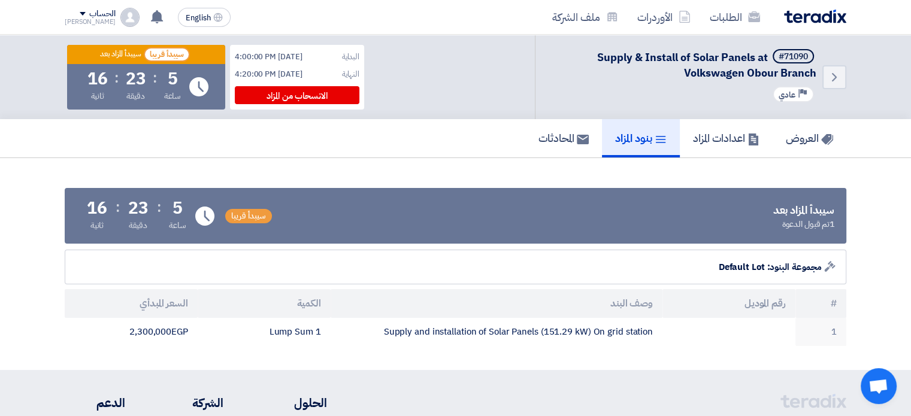
click at [242, 216] on span "سيبدأ قريبا" at bounding box center [248, 216] width 47 height 14
click at [709, 135] on h5 "اعدادات المزاد" at bounding box center [726, 138] width 67 height 14
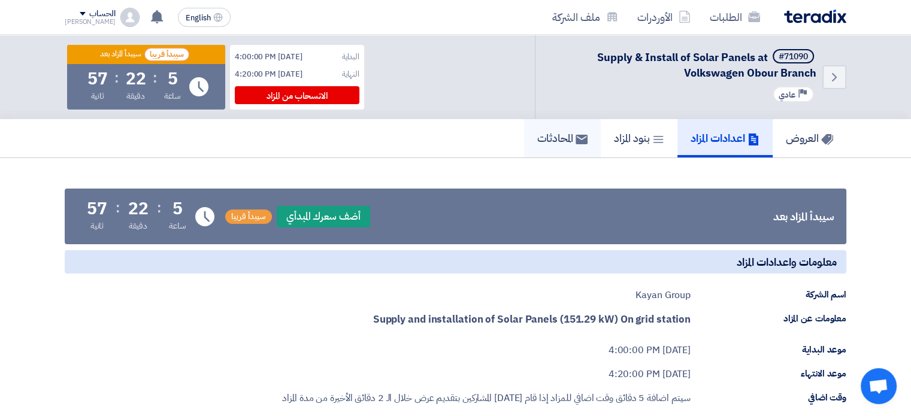
click at [556, 144] on h5 "المحادثات" at bounding box center [563, 138] width 50 height 14
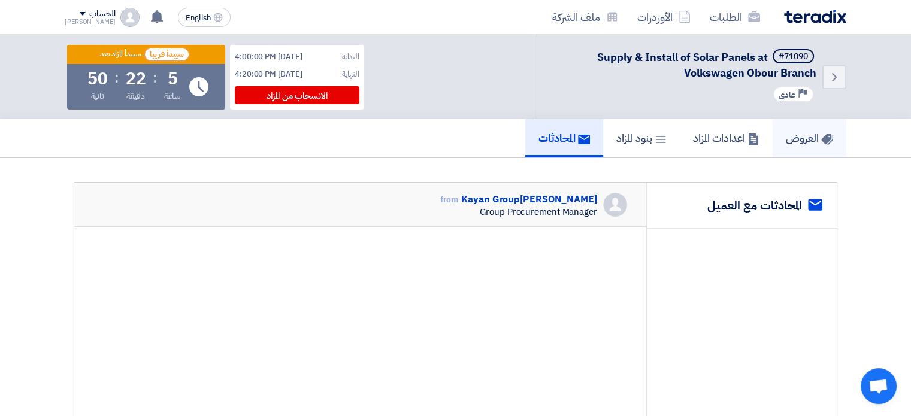
click at [805, 132] on h5 "العروض" at bounding box center [809, 138] width 47 height 14
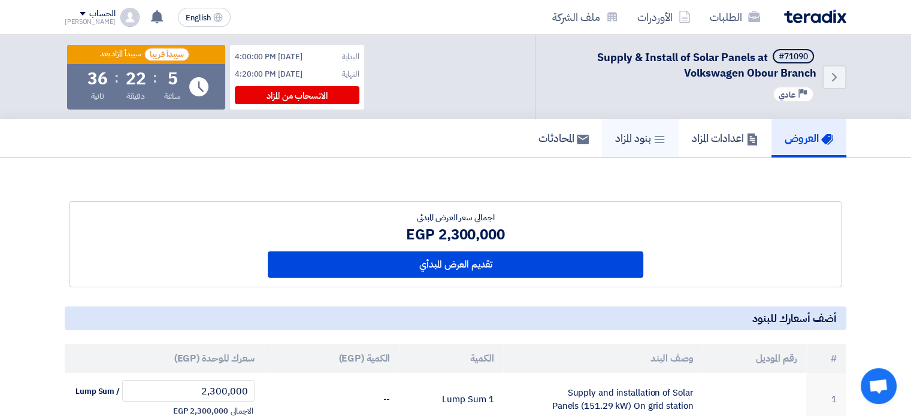
click at [632, 138] on h5 "بنود المزاد" at bounding box center [640, 138] width 50 height 14
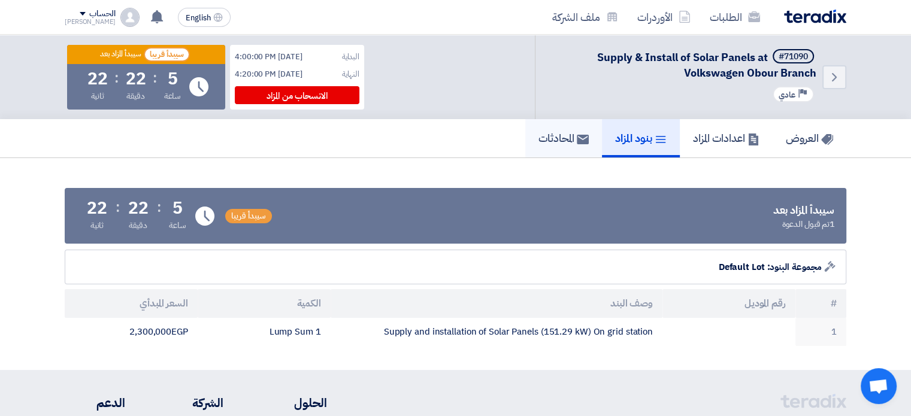
click at [566, 132] on h5 "المحادثات" at bounding box center [564, 138] width 50 height 14
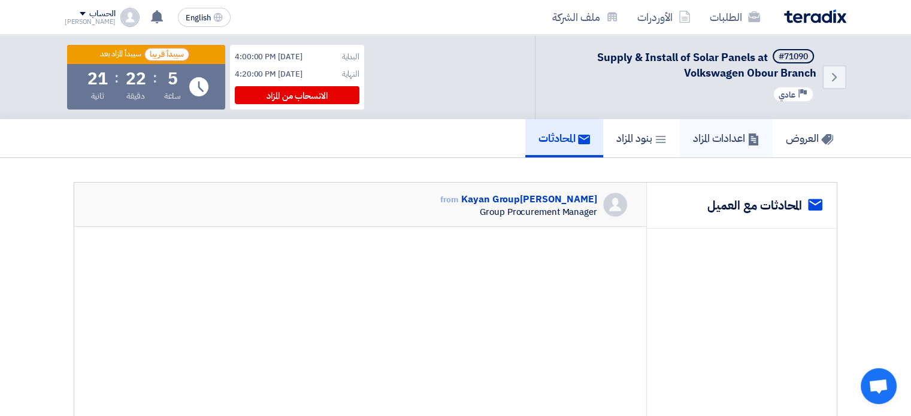
click at [737, 136] on h5 "اعدادات المزاد" at bounding box center [726, 138] width 67 height 14
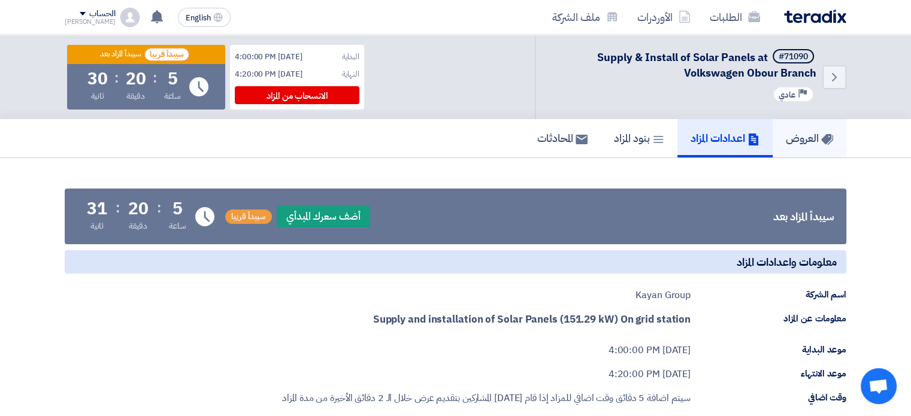
click at [806, 148] on link "العروض" at bounding box center [810, 138] width 74 height 38
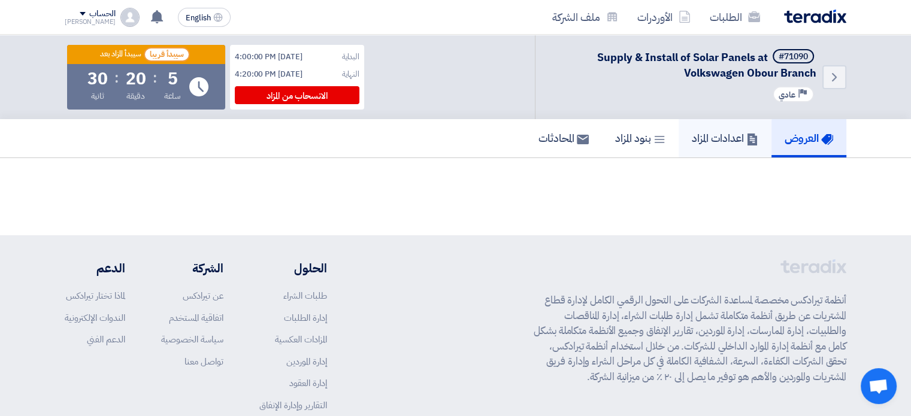
click at [704, 136] on h5 "اعدادات المزاد" at bounding box center [725, 138] width 67 height 14
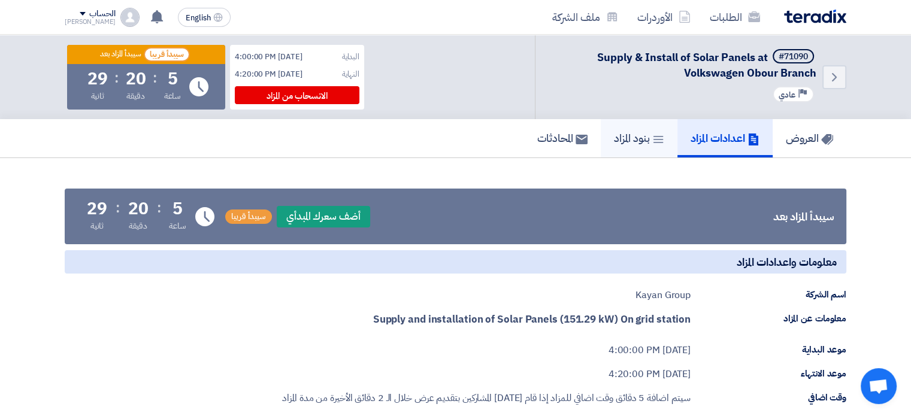
click at [642, 135] on h5 "بنود المزاد" at bounding box center [639, 138] width 50 height 14
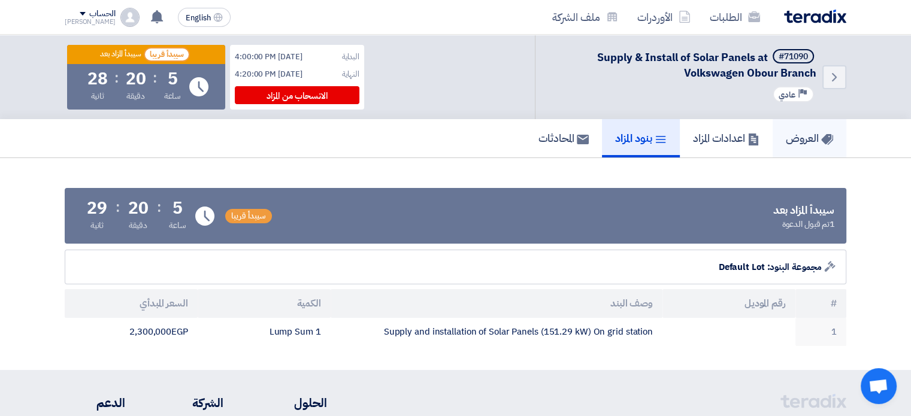
click at [789, 138] on h5 "العروض" at bounding box center [809, 138] width 47 height 14
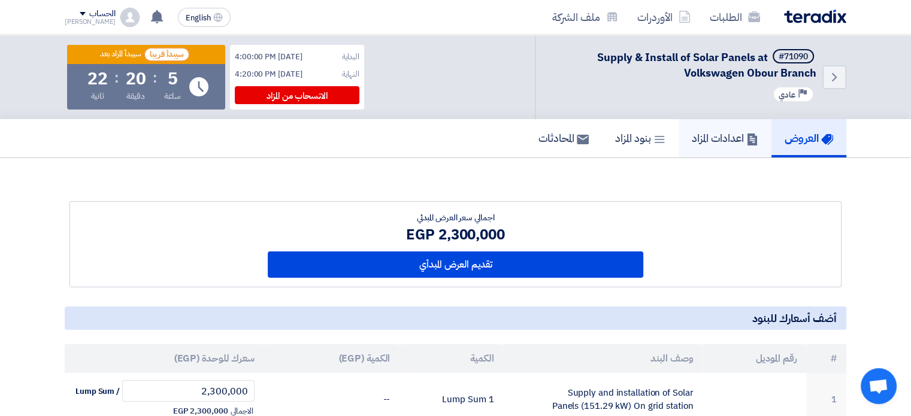
click at [720, 147] on link "اعدادات المزاد" at bounding box center [725, 138] width 93 height 38
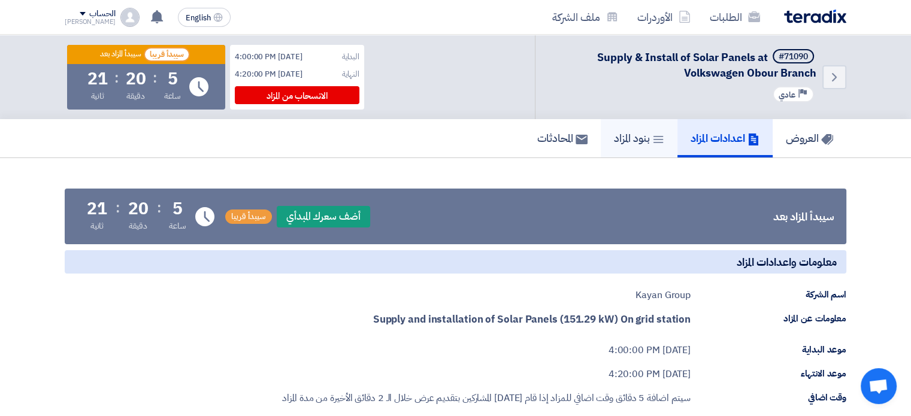
click at [644, 144] on h5 "بنود المزاد" at bounding box center [639, 138] width 50 height 14
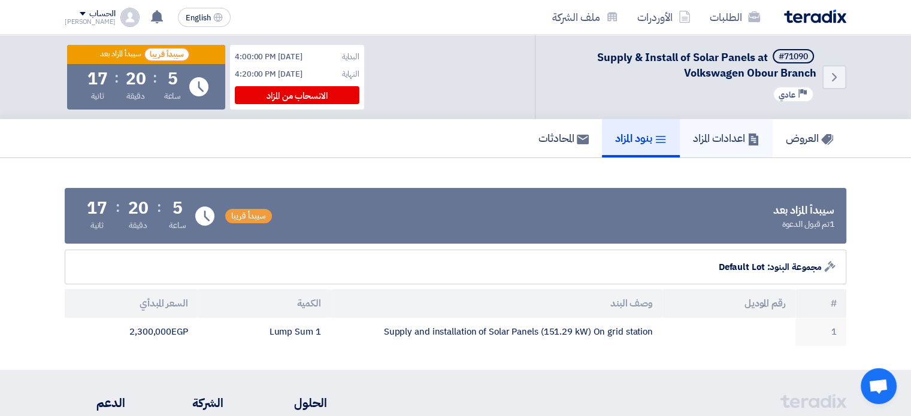
click at [680, 138] on link "اعدادات المزاد" at bounding box center [726, 138] width 93 height 38
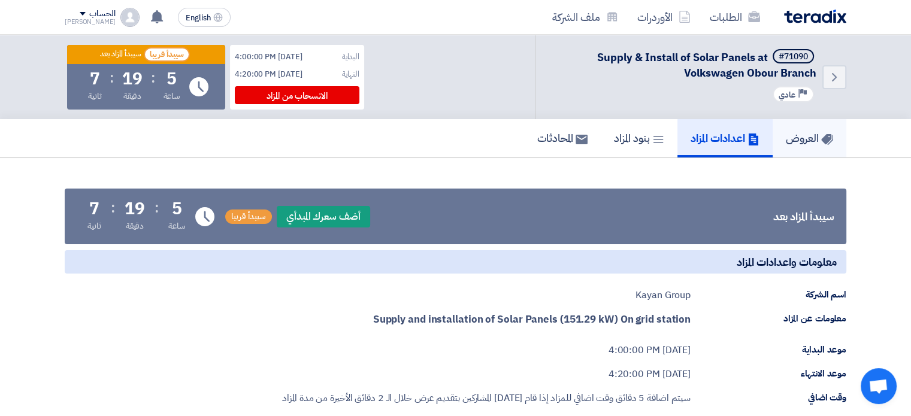
click at [786, 137] on h5 "العروض" at bounding box center [809, 138] width 47 height 14
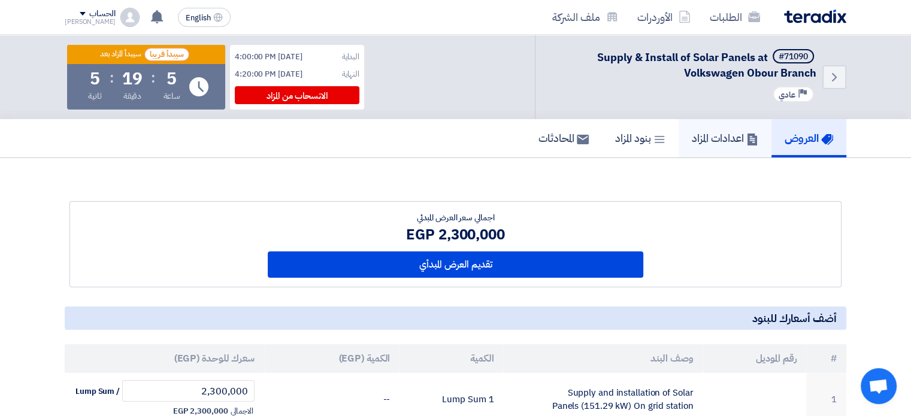
click at [718, 137] on h5 "اعدادات المزاد" at bounding box center [725, 138] width 67 height 14
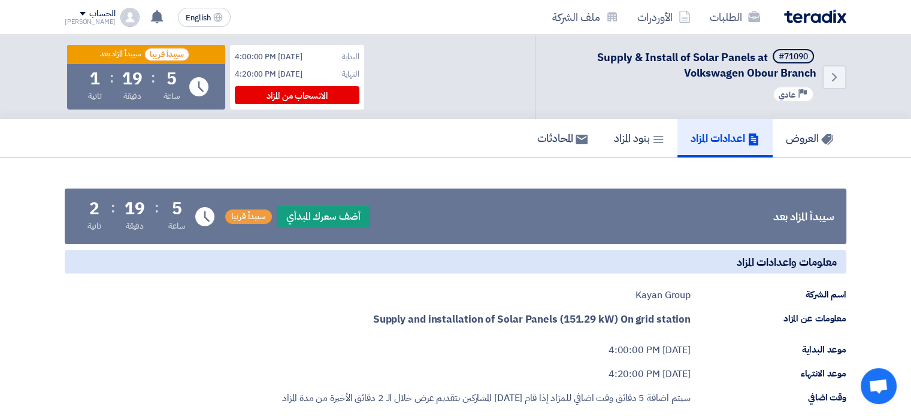
click at [437, 321] on strong "Supply and installation of Solar Panels (151.29 kW) On grid station" at bounding box center [532, 319] width 318 height 15
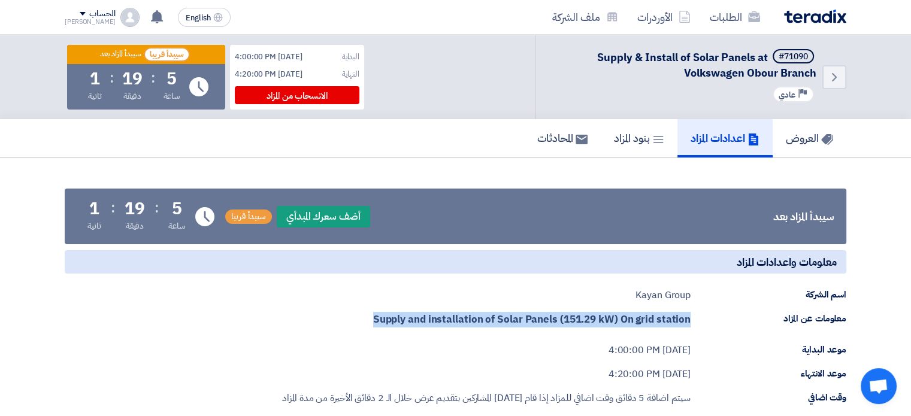
click at [437, 321] on strong "Supply and installation of Solar Panels (151.29 kW) On grid station" at bounding box center [532, 319] width 318 height 15
click at [487, 321] on strong "Supply and installation of Solar Panels (151.29 kW) On grid station" at bounding box center [532, 319] width 318 height 15
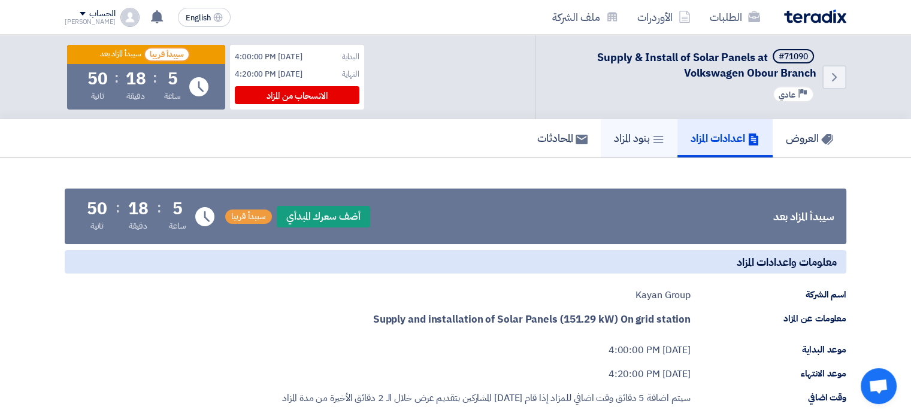
click at [664, 143] on link "بنود المزاد" at bounding box center [639, 138] width 77 height 38
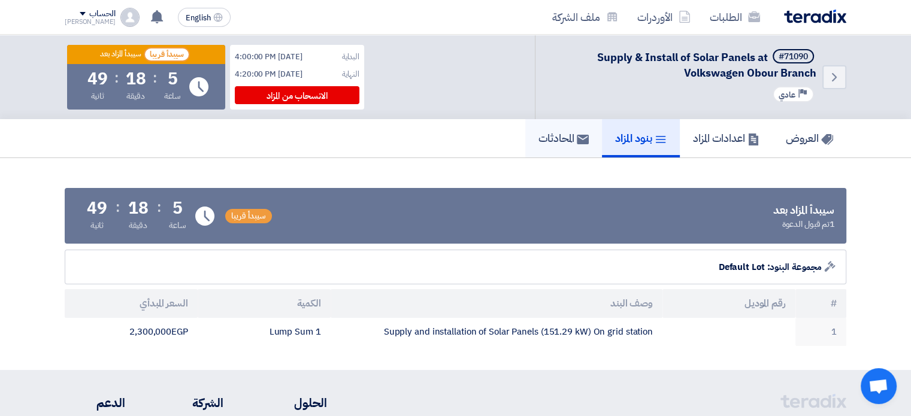
click at [577, 140] on use at bounding box center [583, 140] width 12 height 10
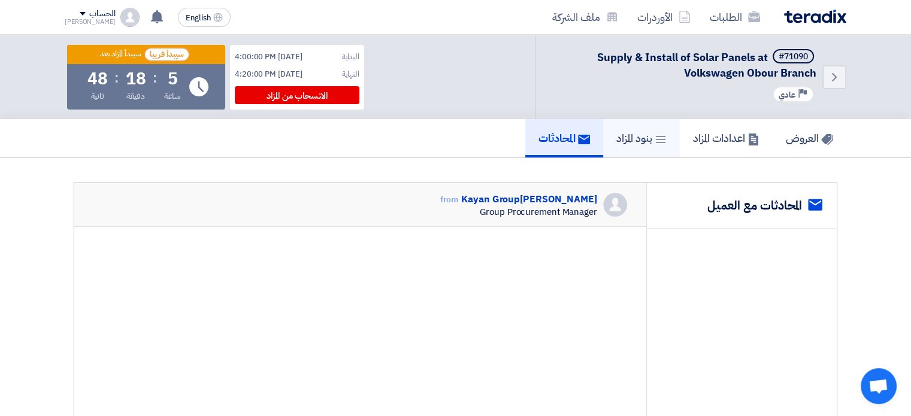
click at [632, 139] on h5 "بنود المزاد" at bounding box center [642, 138] width 50 height 14
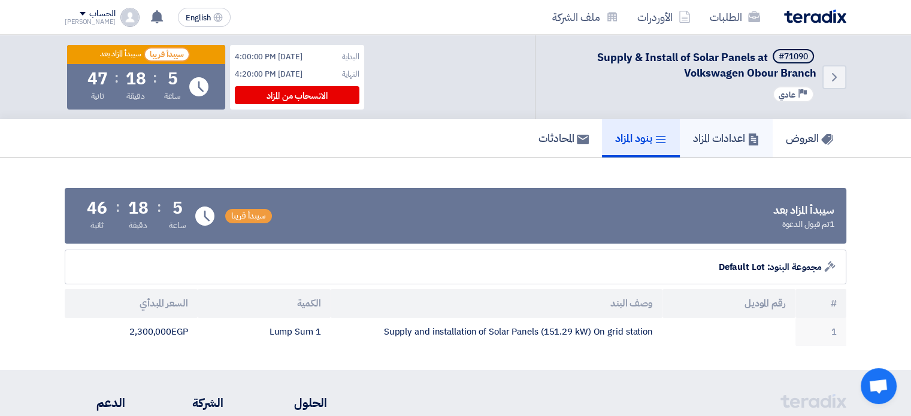
click at [698, 139] on h5 "اعدادات المزاد" at bounding box center [726, 138] width 67 height 14
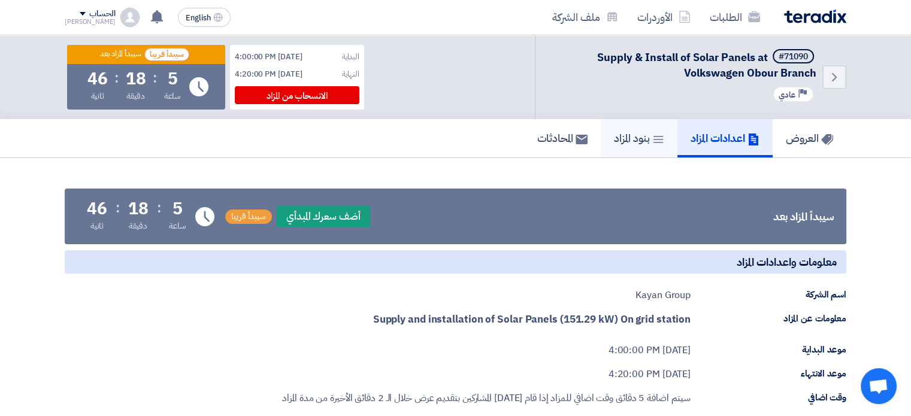
click at [653, 144] on icon at bounding box center [659, 140] width 12 height 12
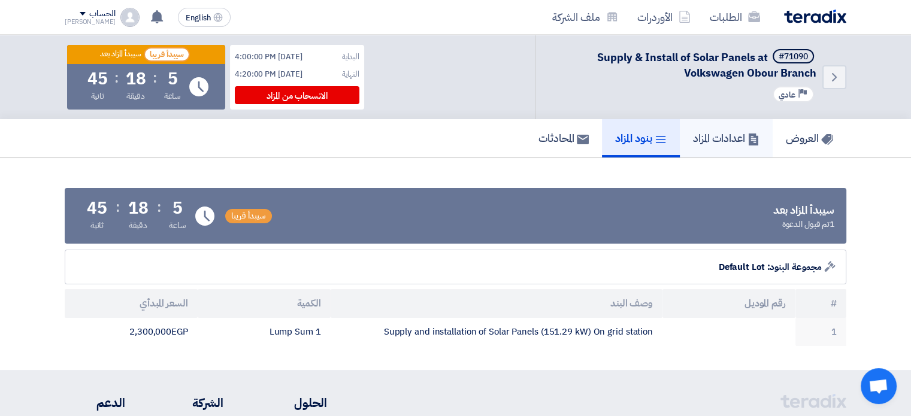
click at [698, 141] on h5 "اعدادات المزاد" at bounding box center [726, 138] width 67 height 14
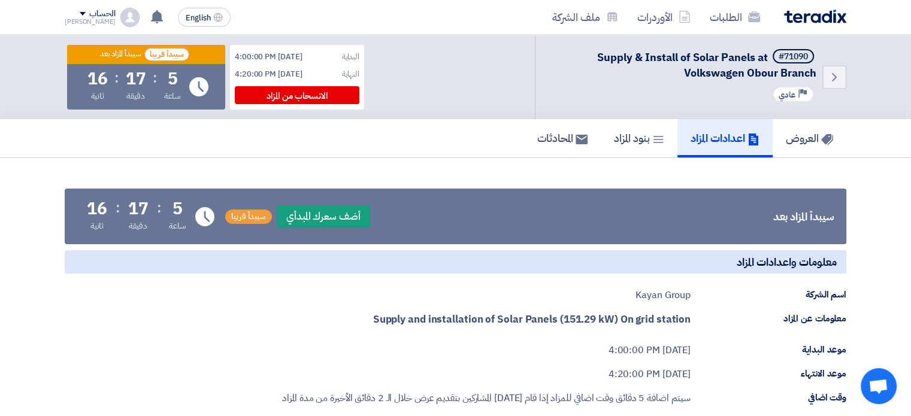
click at [396, 316] on strong "Supply and installation of Solar Panels (151.29 kW) On grid station" at bounding box center [532, 319] width 318 height 15
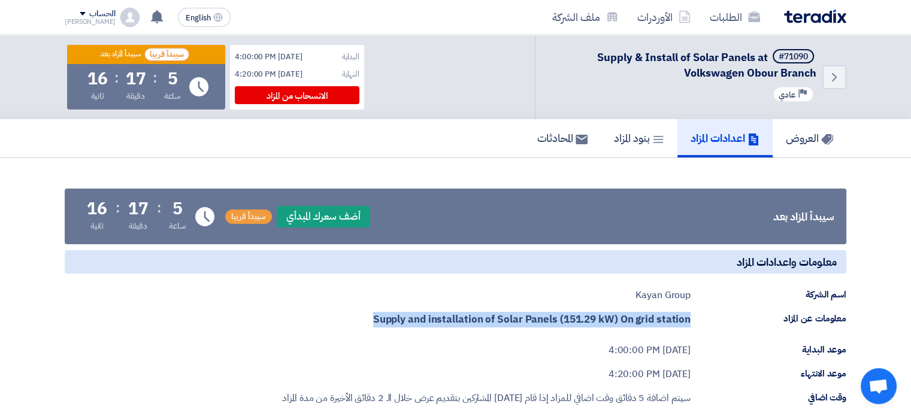
click at [396, 316] on strong "Supply and installation of Solar Panels (151.29 kW) On grid station" at bounding box center [532, 319] width 318 height 15
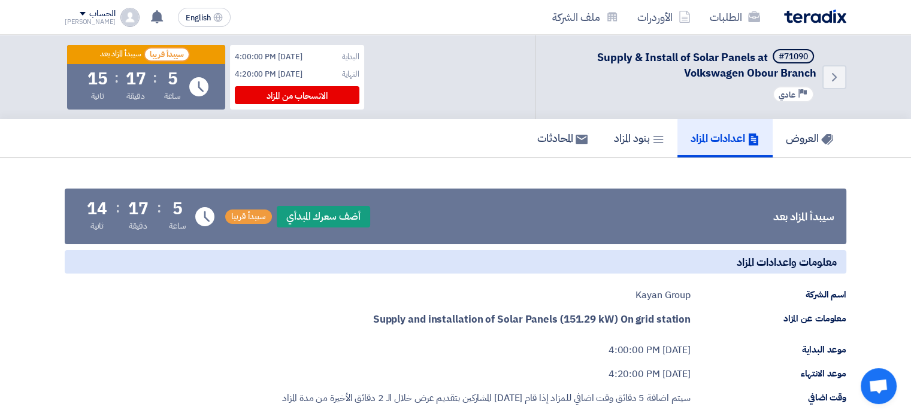
click at [655, 295] on div "Kayan Group" at bounding box center [663, 295] width 55 height 14
click at [598, 323] on strong "Supply and installation of Solar Panels (151.29 kW) On grid station" at bounding box center [532, 319] width 318 height 15
click at [781, 139] on link "العروض" at bounding box center [810, 138] width 74 height 38
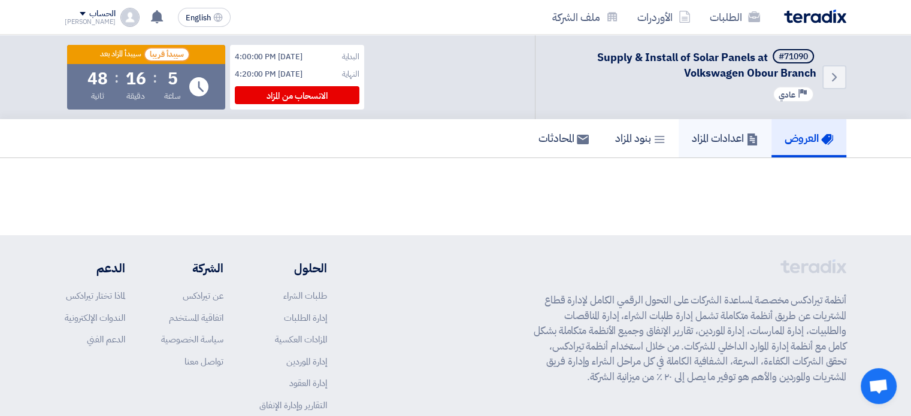
click at [738, 138] on h5 "اعدادات المزاد" at bounding box center [725, 138] width 67 height 14
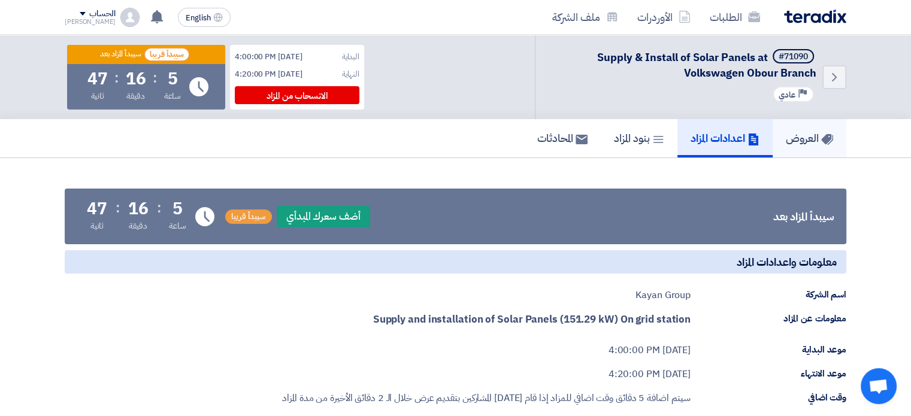
click at [786, 140] on h5 "العروض" at bounding box center [809, 138] width 47 height 14
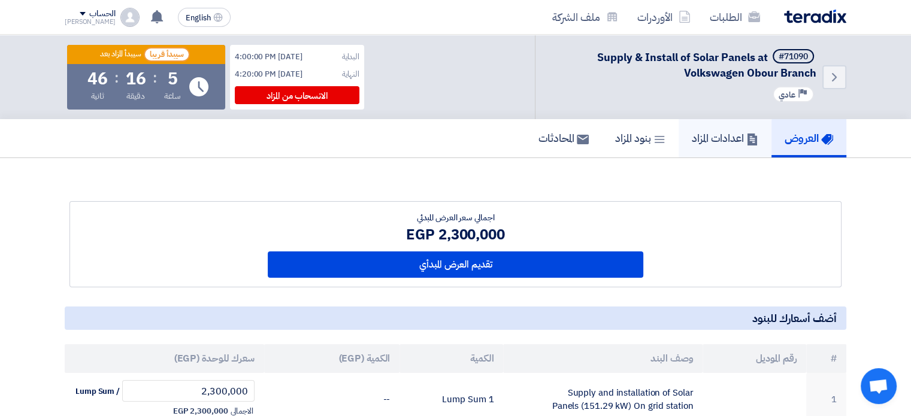
click at [732, 140] on h5 "اعدادات المزاد" at bounding box center [725, 138] width 67 height 14
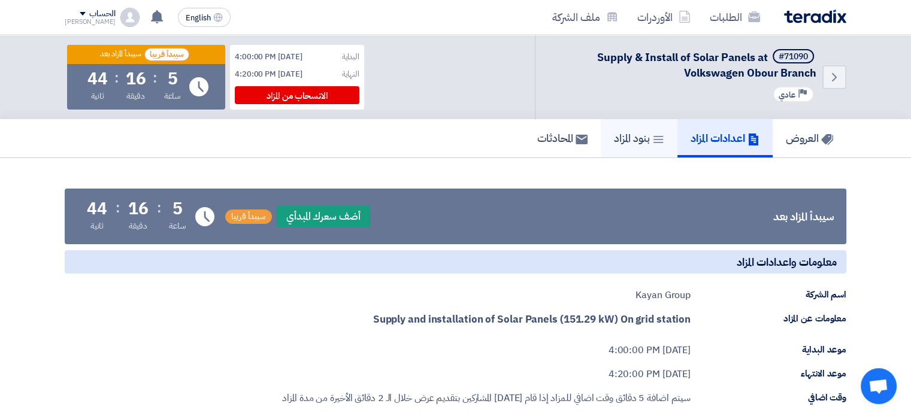
click at [633, 143] on h5 "بنود المزاد" at bounding box center [639, 138] width 50 height 14
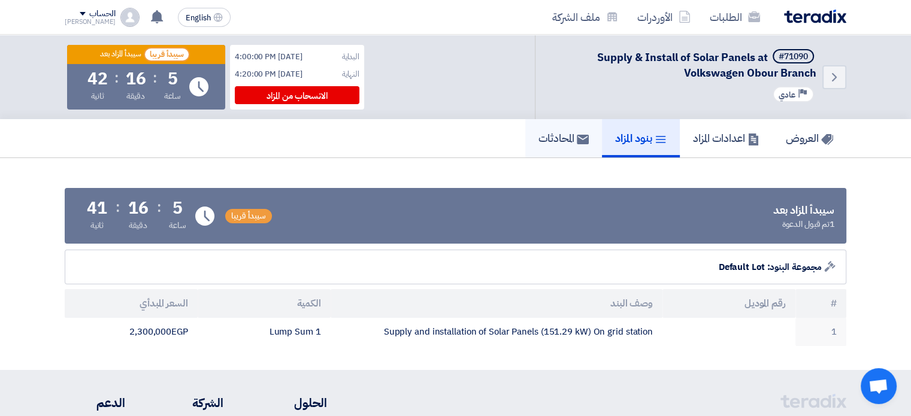
click at [563, 143] on h5 "المحادثات" at bounding box center [564, 138] width 50 height 14
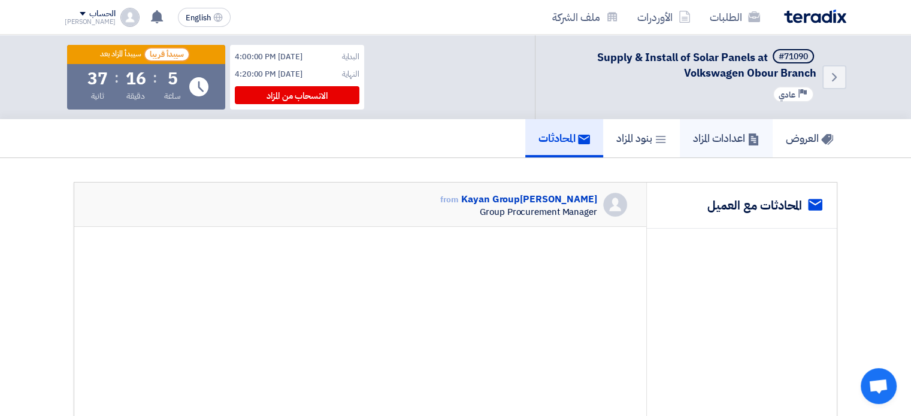
click at [734, 134] on h5 "اعدادات المزاد" at bounding box center [726, 138] width 67 height 14
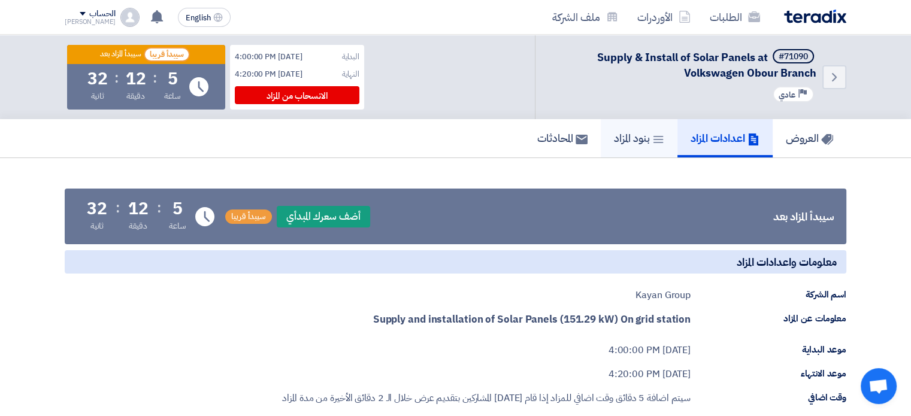
click at [629, 142] on h5 "بنود المزاد" at bounding box center [639, 138] width 50 height 14
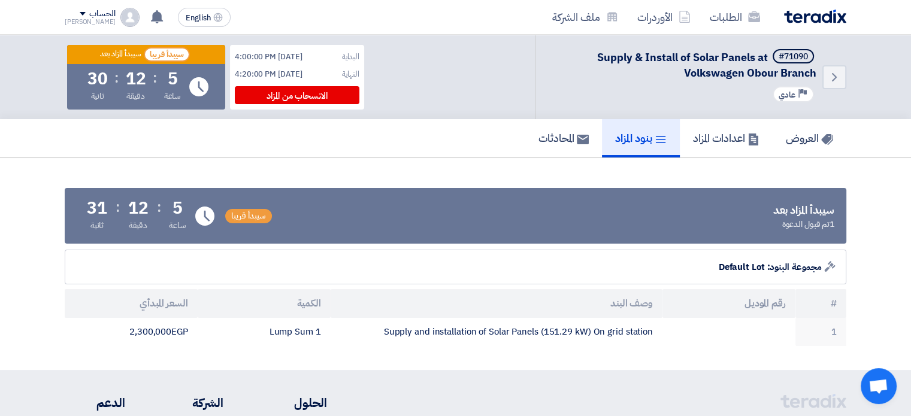
scroll to position [140, 0]
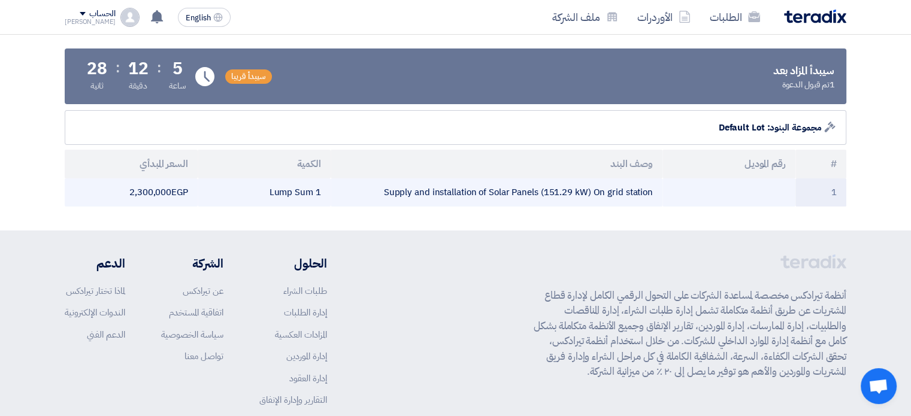
drag, startPoint x: 145, startPoint y: 194, endPoint x: 206, endPoint y: 200, distance: 61.4
click at [206, 200] on tr "1 Supply and installation of Solar Panels (151.29 kW) On grid station 1 Lump Su…" at bounding box center [456, 193] width 782 height 28
click at [153, 191] on td "2,300,000 egp" at bounding box center [131, 193] width 133 height 28
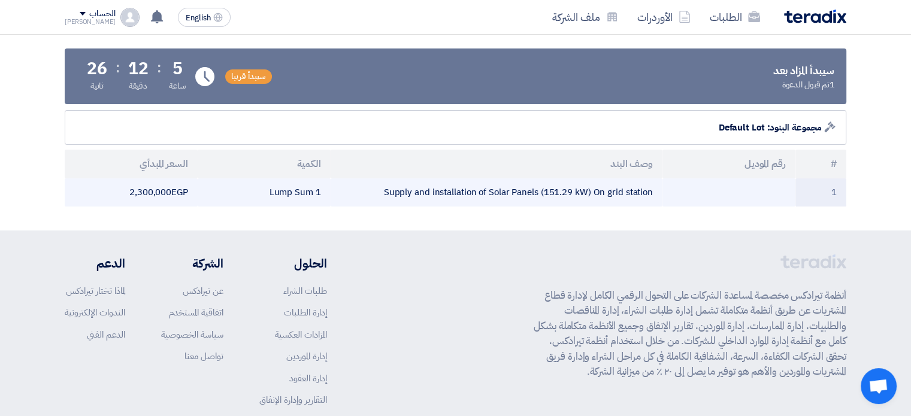
click at [153, 191] on td "2,300,000 egp" at bounding box center [131, 193] width 133 height 28
click at [164, 192] on td "2,300,000 egp" at bounding box center [131, 193] width 133 height 28
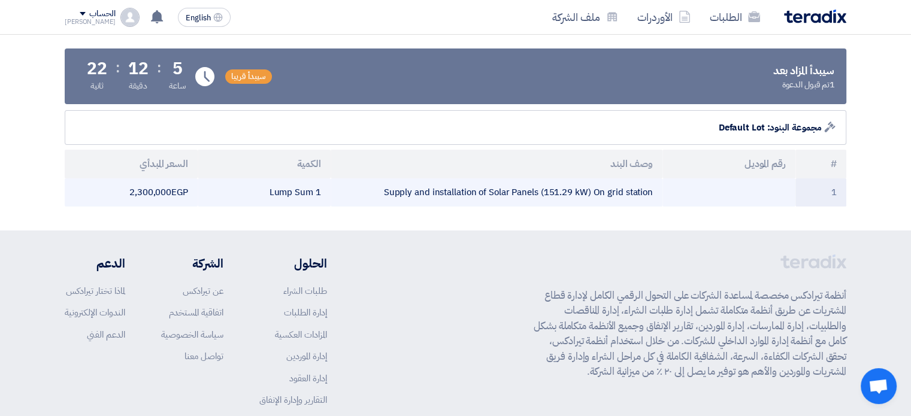
click at [164, 192] on td "2,300,000 egp" at bounding box center [131, 193] width 133 height 28
click at [166, 192] on td "2,300,000 egp" at bounding box center [131, 193] width 133 height 28
click at [159, 191] on td "2,300,000 egp" at bounding box center [131, 193] width 133 height 28
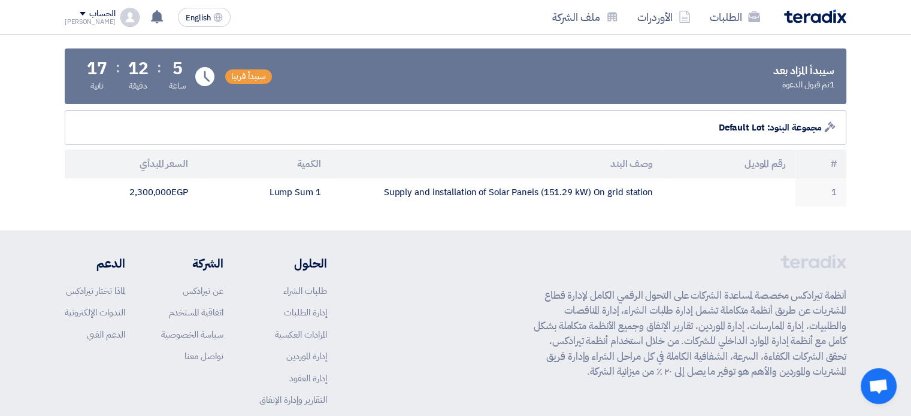
click at [228, 215] on section "سيبدأ المزاد بعد 1 تم قبول الدعوة سيبدأ [GEOGRAPHIC_DATA] Time Remaining 5 ساعة…" at bounding box center [455, 125] width 911 height 212
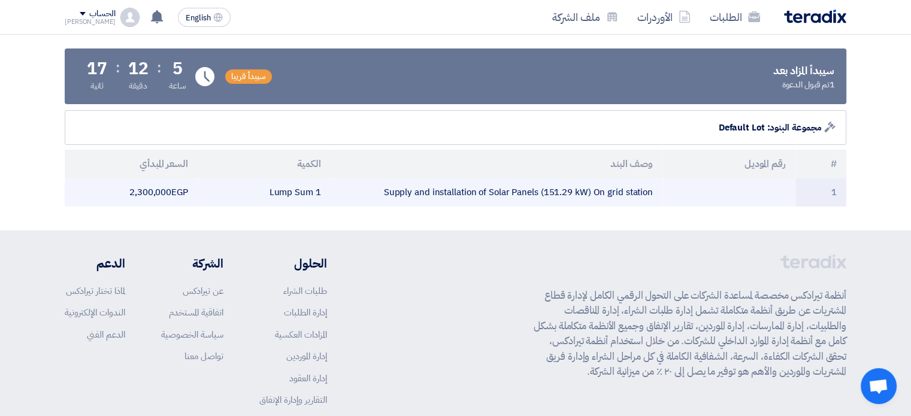
click at [160, 192] on td "2,300,000 egp" at bounding box center [131, 193] width 133 height 28
click at [168, 186] on td "2,300,000 egp" at bounding box center [131, 193] width 133 height 28
click at [156, 190] on td "2,300,000 egp" at bounding box center [131, 193] width 133 height 28
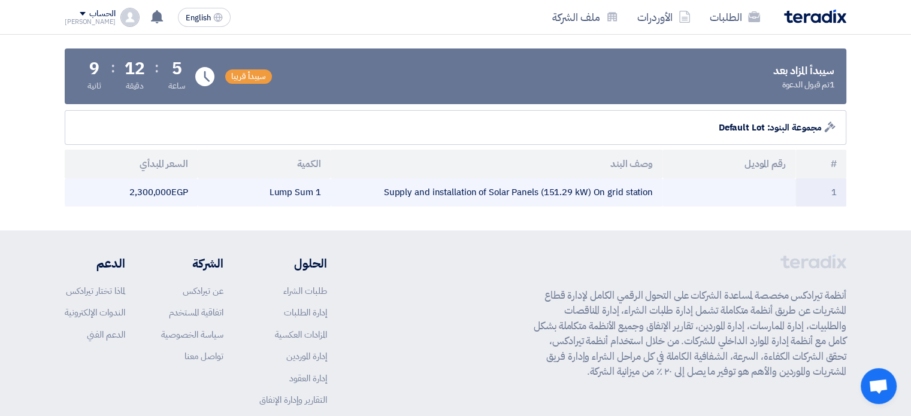
click at [156, 190] on td "2,300,000 egp" at bounding box center [131, 193] width 133 height 28
click at [192, 203] on td "2,300,000 egp" at bounding box center [131, 193] width 133 height 28
click at [169, 189] on td "2,300,000 egp" at bounding box center [131, 193] width 133 height 28
click at [158, 191] on td "2,300,000 egp" at bounding box center [131, 193] width 133 height 28
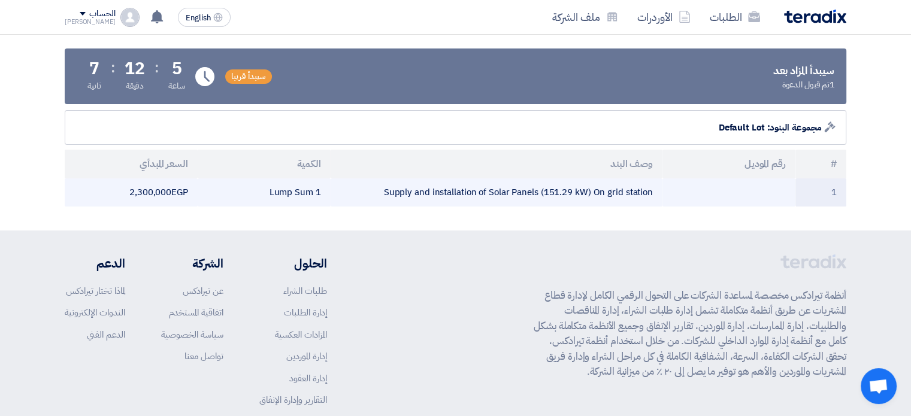
click at [158, 191] on td "2,300,000 egp" at bounding box center [131, 193] width 133 height 28
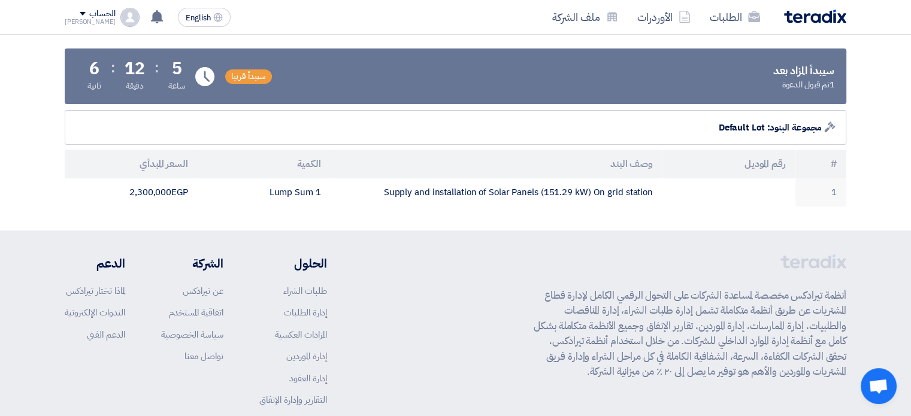
click at [175, 206] on section "سيبدأ المزاد بعد 1 تم قبول الدعوة سيبدأ [GEOGRAPHIC_DATA] Time Remaining 5 ساعة…" at bounding box center [455, 125] width 911 height 212
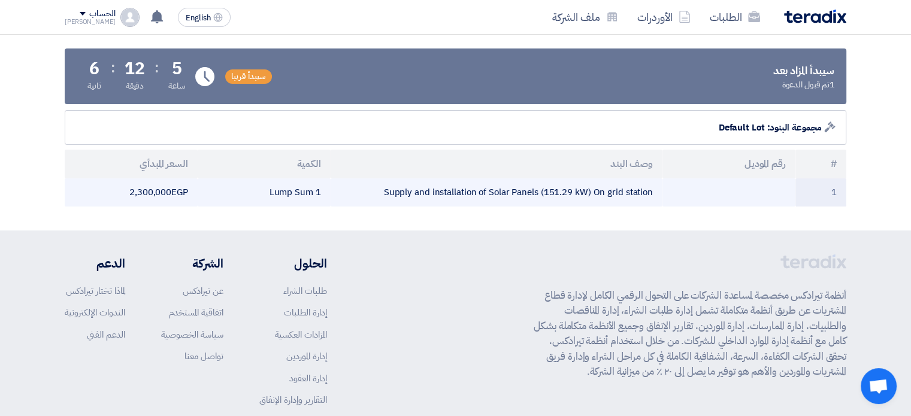
click at [158, 192] on td "2,300,000 egp" at bounding box center [131, 193] width 133 height 28
click at [166, 191] on td "2,300,000 egp" at bounding box center [131, 193] width 133 height 28
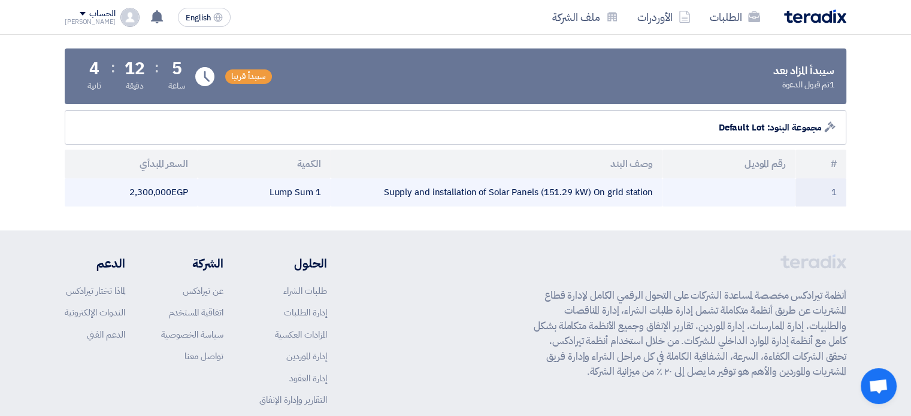
click at [166, 191] on td "2,300,000 egp" at bounding box center [131, 193] width 133 height 28
click at [168, 200] on td "2,300,000 egp" at bounding box center [131, 193] width 133 height 28
click at [168, 193] on td "2,300,000 egp" at bounding box center [131, 193] width 133 height 28
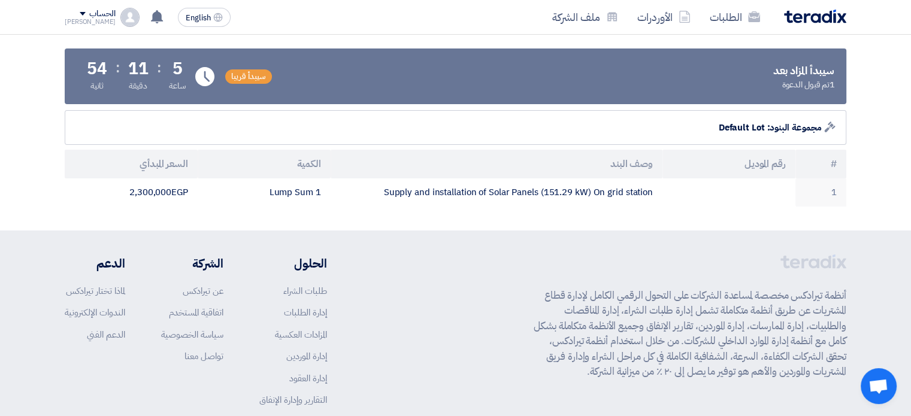
click at [192, 218] on section "سيبدأ المزاد بعد 1 تم قبول الدعوة سيبدأ [GEOGRAPHIC_DATA] Time Remaining 5 ساعة…" at bounding box center [455, 125] width 911 height 212
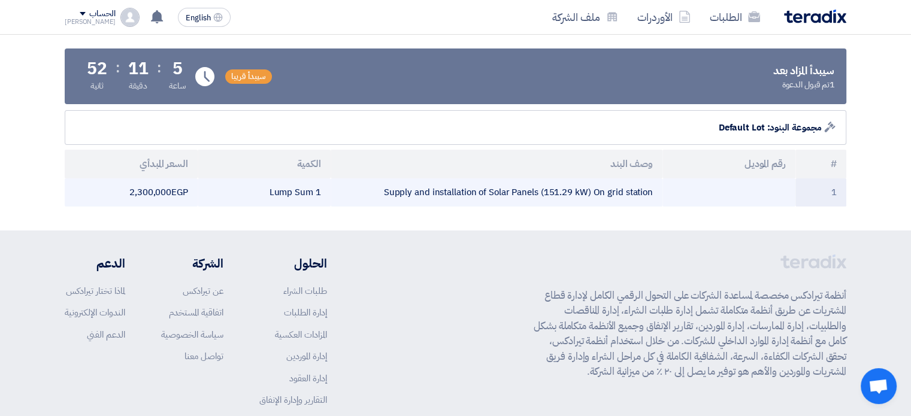
click at [165, 194] on td "2,300,000 egp" at bounding box center [131, 193] width 133 height 28
click at [159, 185] on td "2,300,000 egp" at bounding box center [131, 193] width 133 height 28
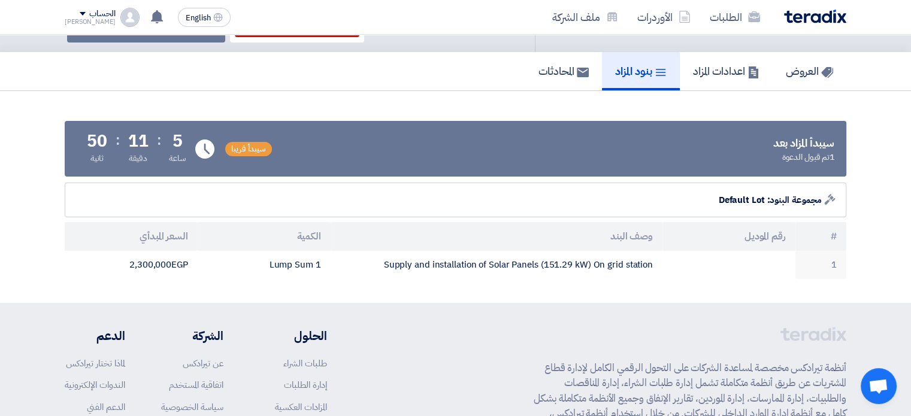
scroll to position [0, 0]
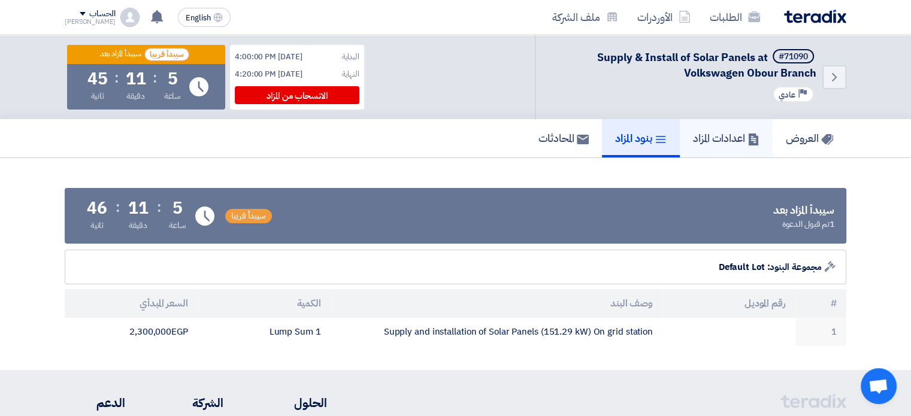
click at [683, 140] on link "اعدادات المزاد" at bounding box center [726, 138] width 93 height 38
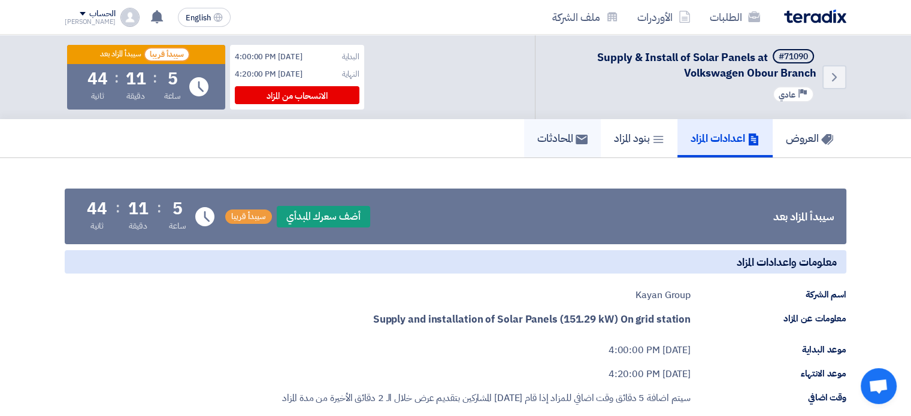
click at [554, 136] on h5 "المحادثات" at bounding box center [563, 138] width 50 height 14
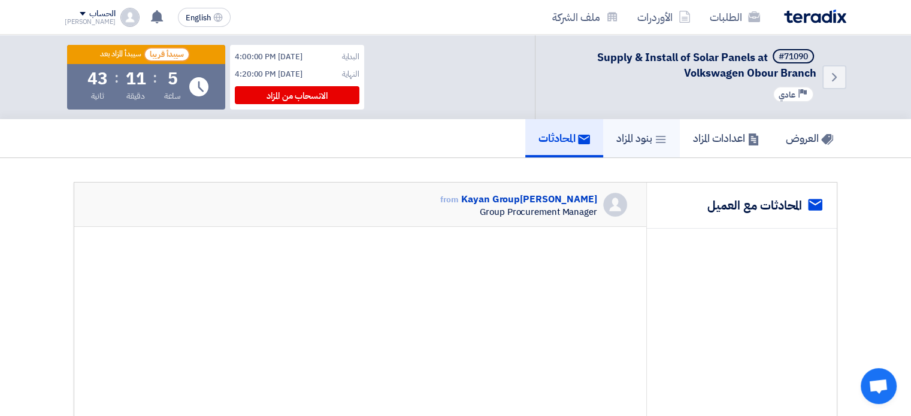
click at [635, 139] on h5 "بنود المزاد" at bounding box center [642, 138] width 50 height 14
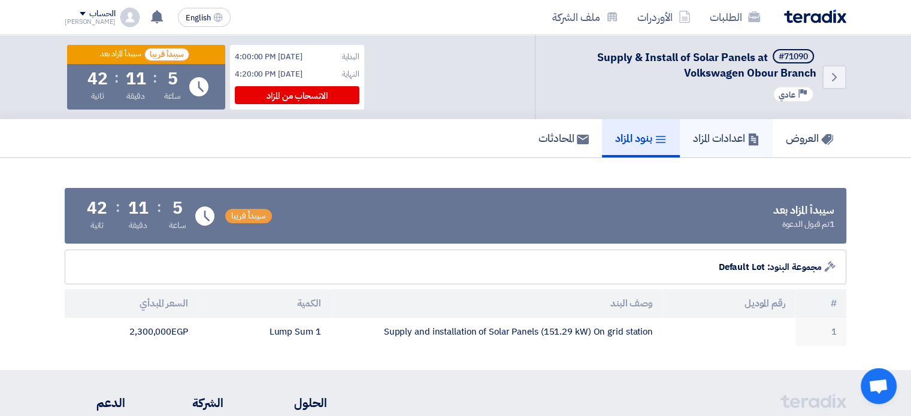
click at [712, 146] on link "اعدادات المزاد" at bounding box center [726, 138] width 93 height 38
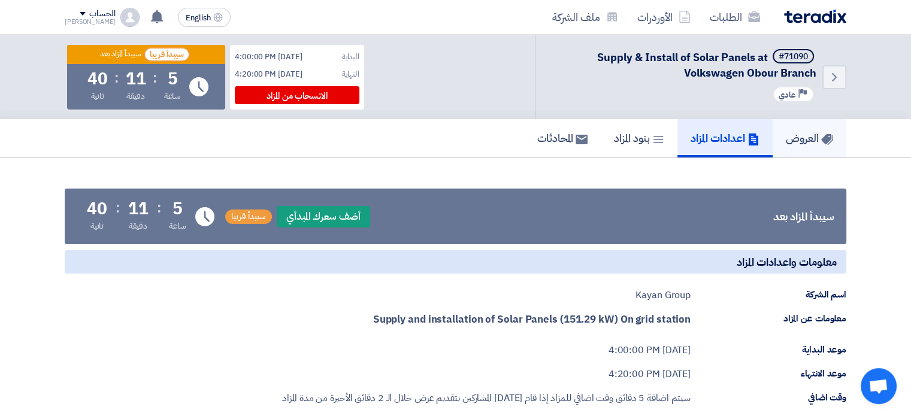
click at [816, 135] on h5 "العروض" at bounding box center [809, 138] width 47 height 14
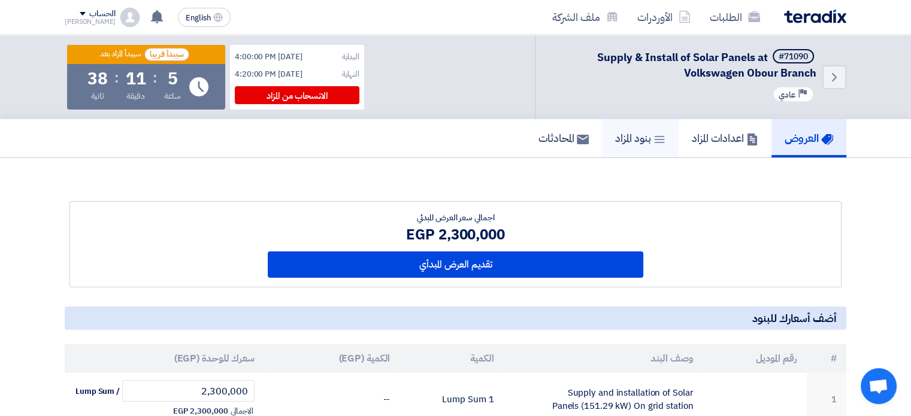
click at [619, 143] on h5 "بنود المزاد" at bounding box center [640, 138] width 50 height 14
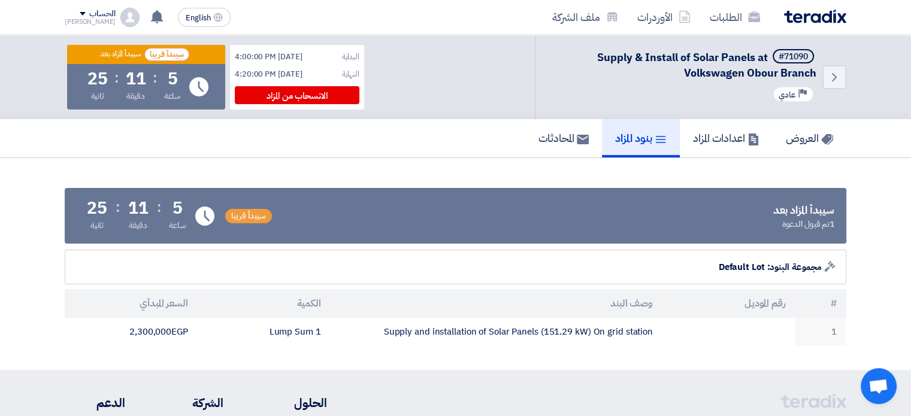
click at [455, 153] on div "العروض اعدادات المزاد بنود المزاد المحادثات" at bounding box center [456, 138] width 782 height 38
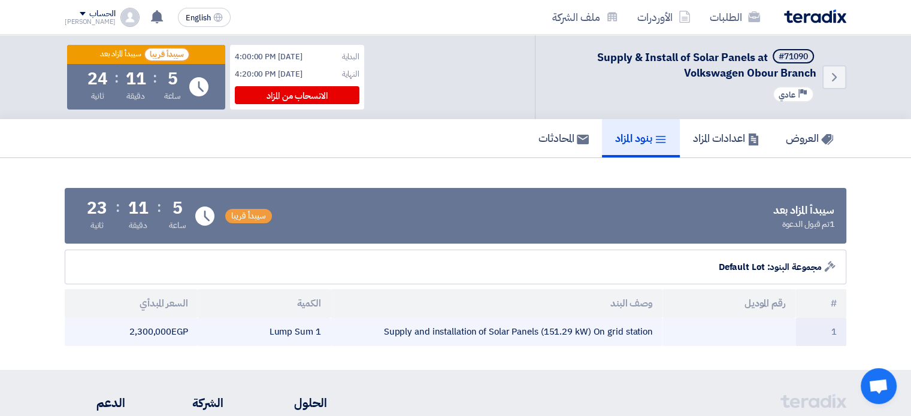
click at [163, 328] on td "2,300,000 egp" at bounding box center [131, 332] width 133 height 28
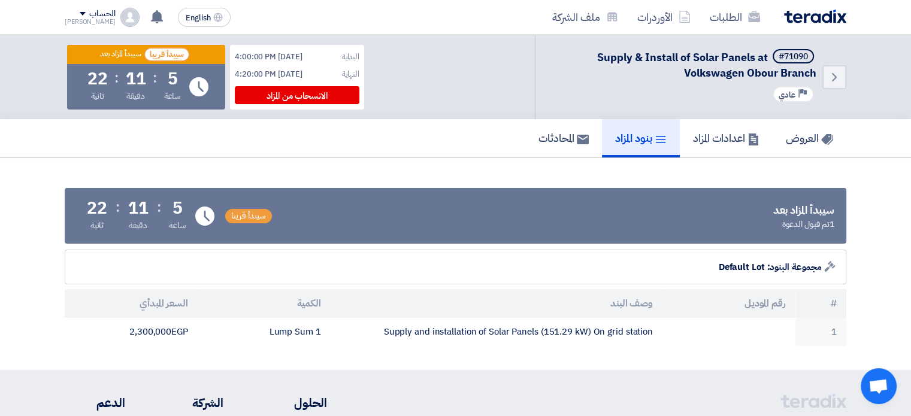
click at [387, 150] on div "العروض اعدادات المزاد بنود المزاد المحادثات" at bounding box center [456, 138] width 782 height 38
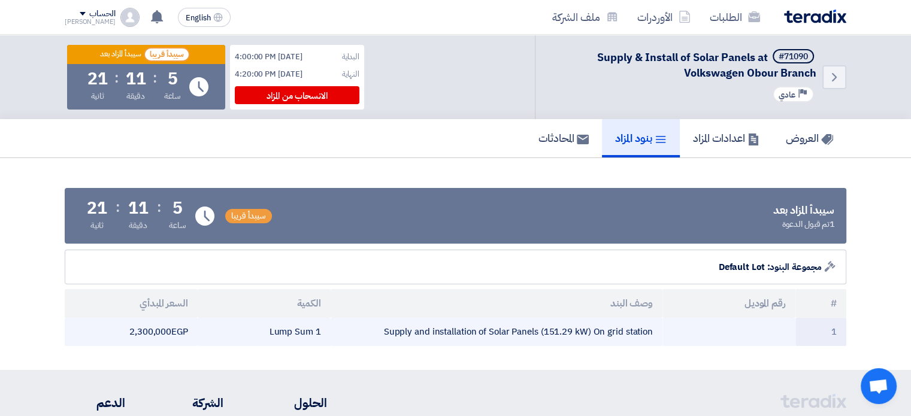
click at [151, 333] on td "2,300,000 egp" at bounding box center [131, 332] width 133 height 28
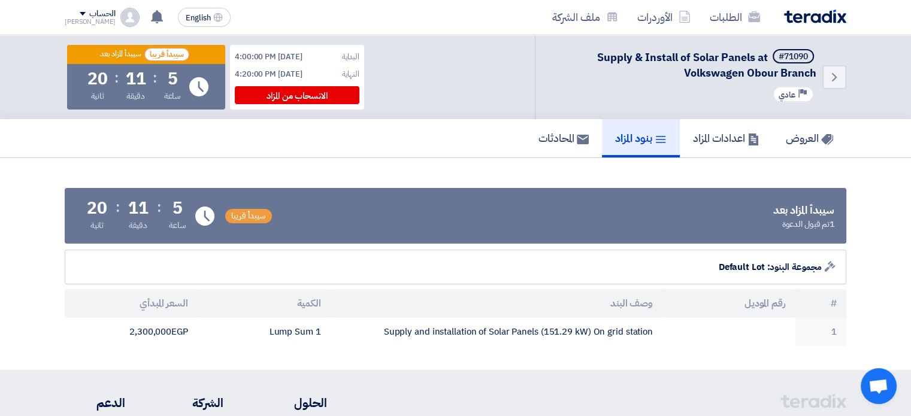
click at [381, 156] on div "العروض اعدادات المزاد بنود المزاد المحادثات" at bounding box center [456, 138] width 782 height 38
click at [828, 126] on link "العروض" at bounding box center [810, 138] width 74 height 38
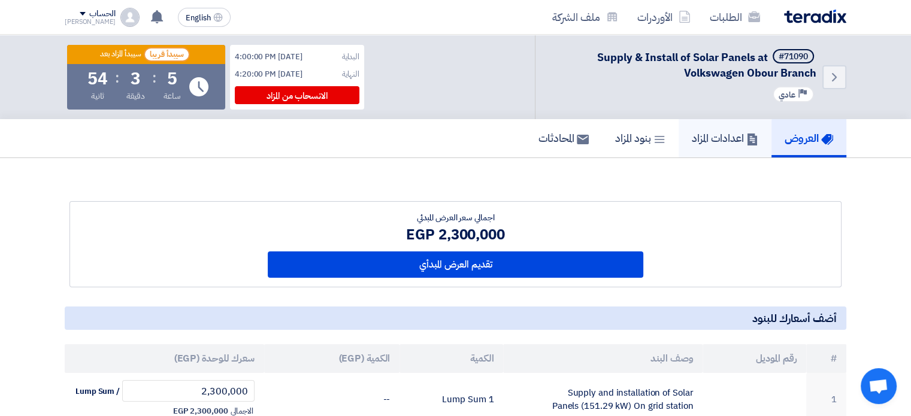
click at [719, 145] on h5 "اعدادات المزاد" at bounding box center [725, 138] width 67 height 14
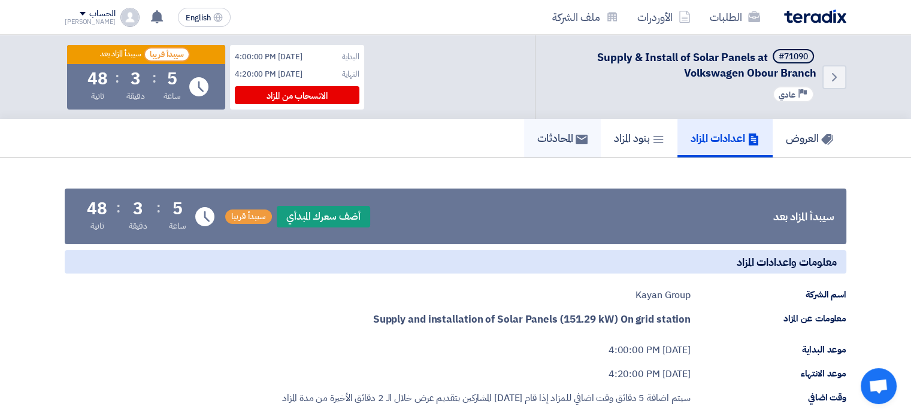
click at [542, 136] on h5 "المحادثات" at bounding box center [563, 138] width 50 height 14
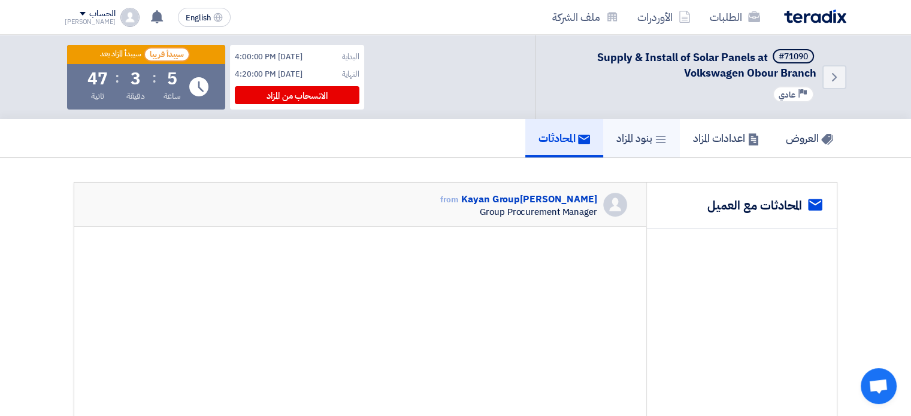
click at [625, 131] on h5 "بنود المزاد" at bounding box center [642, 138] width 50 height 14
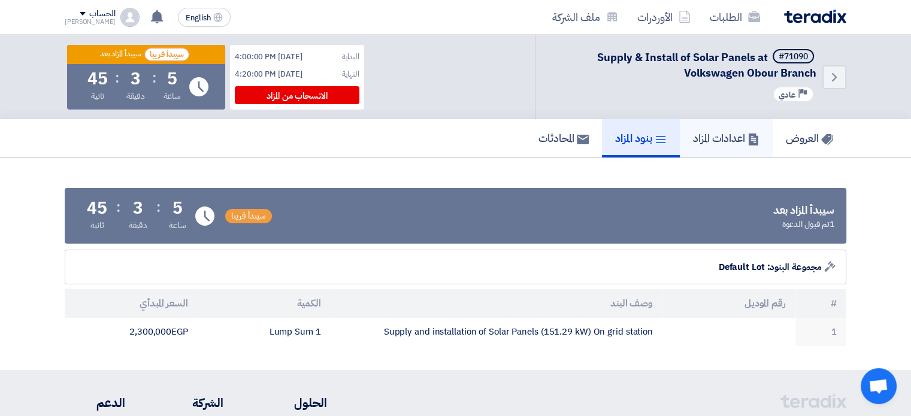
click at [693, 139] on h5 "اعدادات المزاد" at bounding box center [726, 138] width 67 height 14
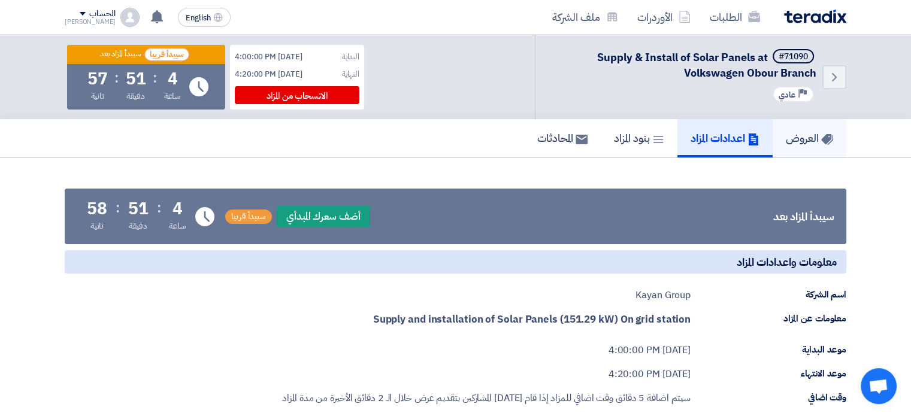
click at [801, 149] on link "العروض" at bounding box center [810, 138] width 74 height 38
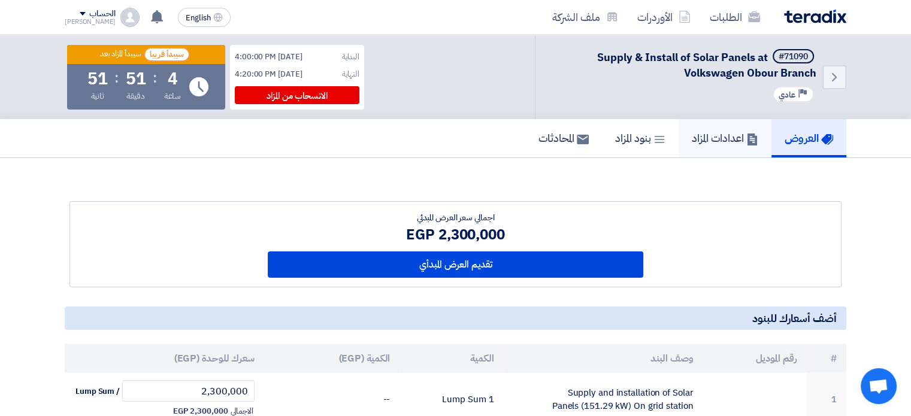
click at [692, 141] on h5 "اعدادات المزاد" at bounding box center [725, 138] width 67 height 14
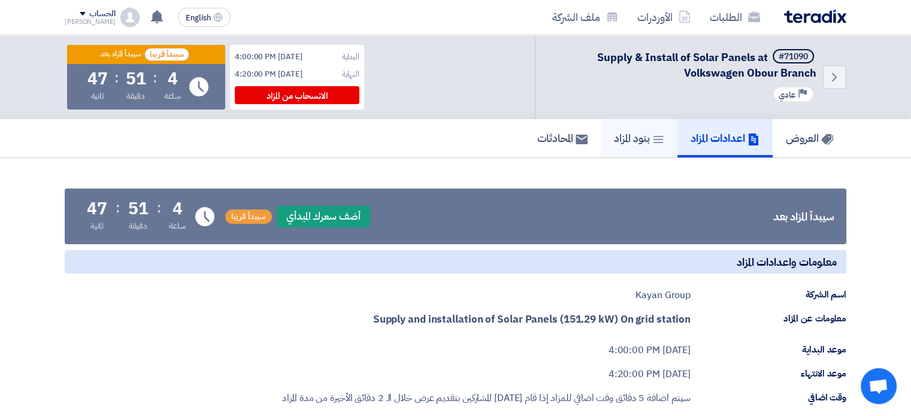
click at [616, 136] on h5 "بنود المزاد" at bounding box center [639, 138] width 50 height 14
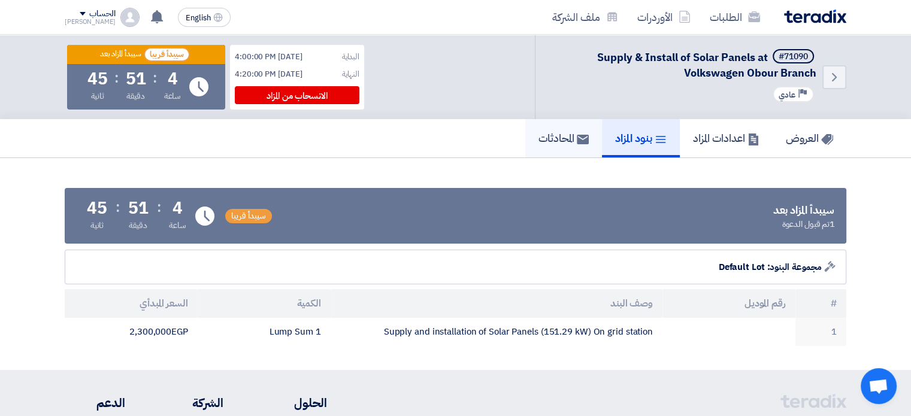
click at [563, 135] on h5 "المحادثات" at bounding box center [564, 138] width 50 height 14
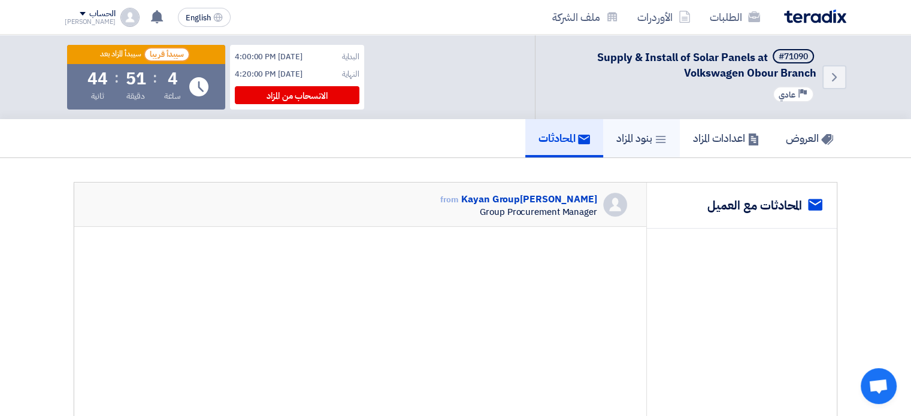
click at [655, 134] on icon at bounding box center [661, 140] width 12 height 12
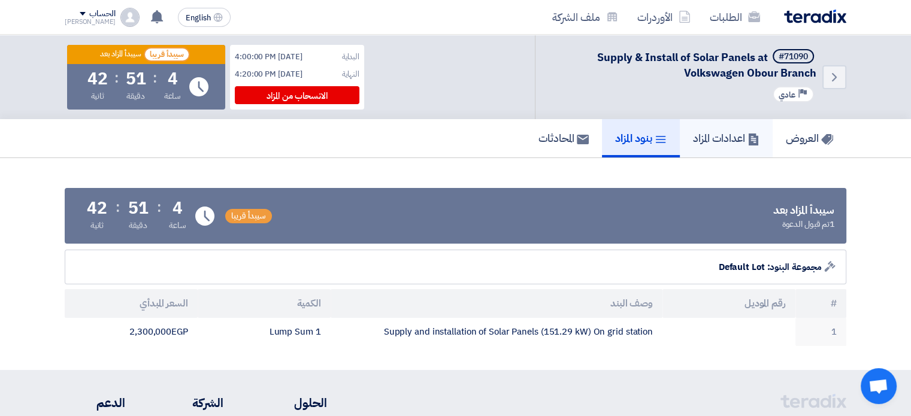
click at [714, 132] on h5 "اعدادات المزاد" at bounding box center [726, 138] width 67 height 14
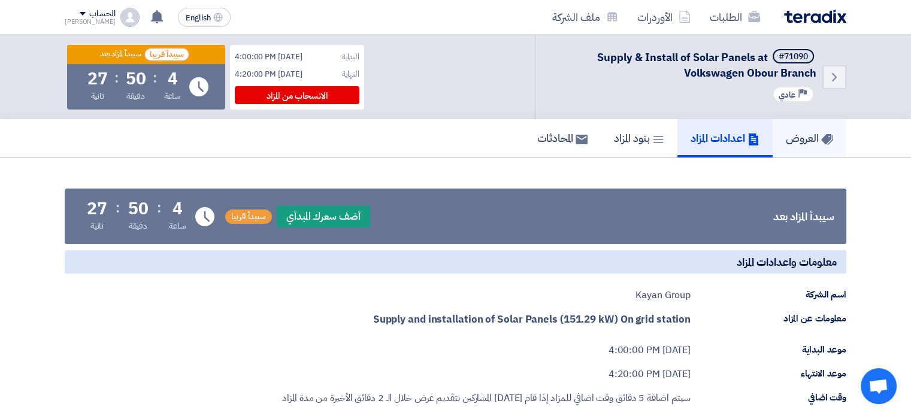
click at [798, 140] on h5 "العروض" at bounding box center [809, 138] width 47 height 14
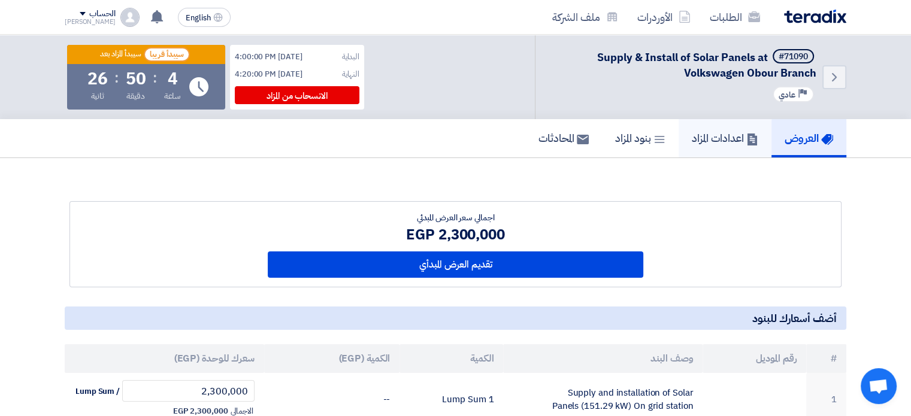
click at [742, 143] on h5 "اعدادات المزاد" at bounding box center [725, 138] width 67 height 14
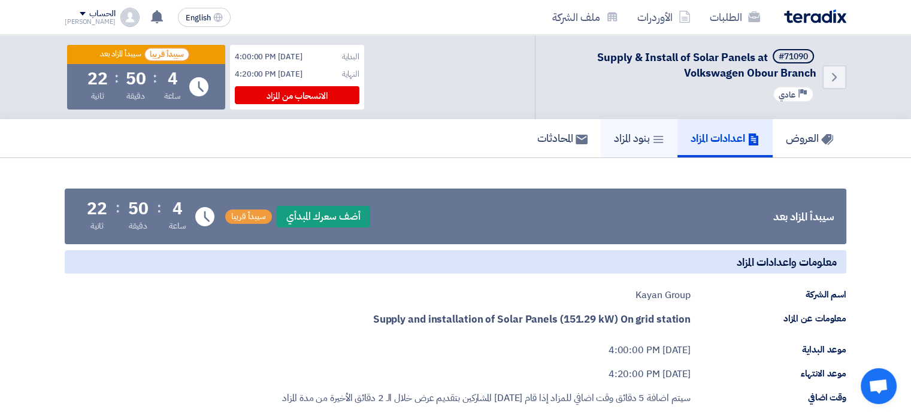
click at [654, 144] on icon at bounding box center [659, 140] width 12 height 12
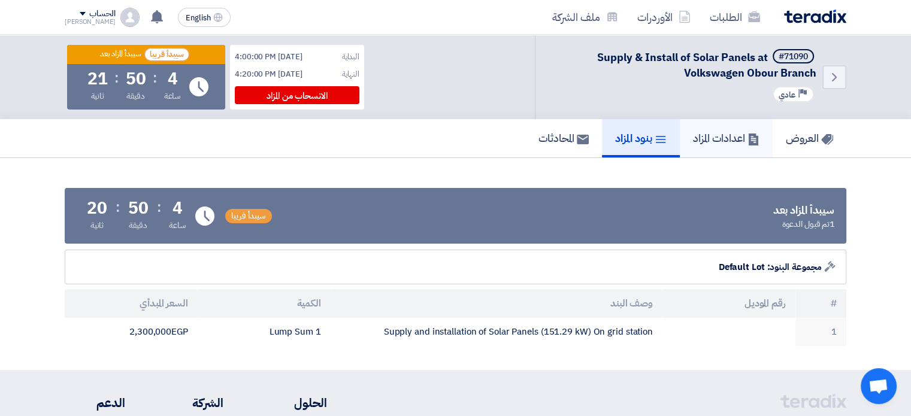
click at [730, 132] on h5 "اعدادات المزاد" at bounding box center [726, 138] width 67 height 14
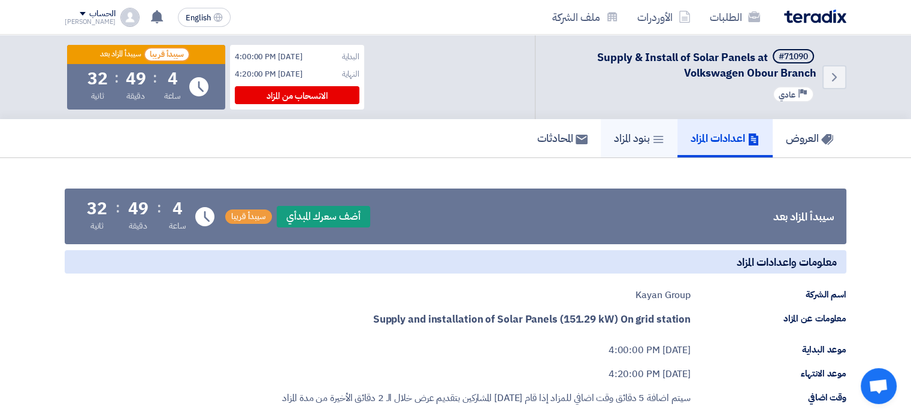
click at [632, 146] on link "بنود المزاد" at bounding box center [639, 138] width 77 height 38
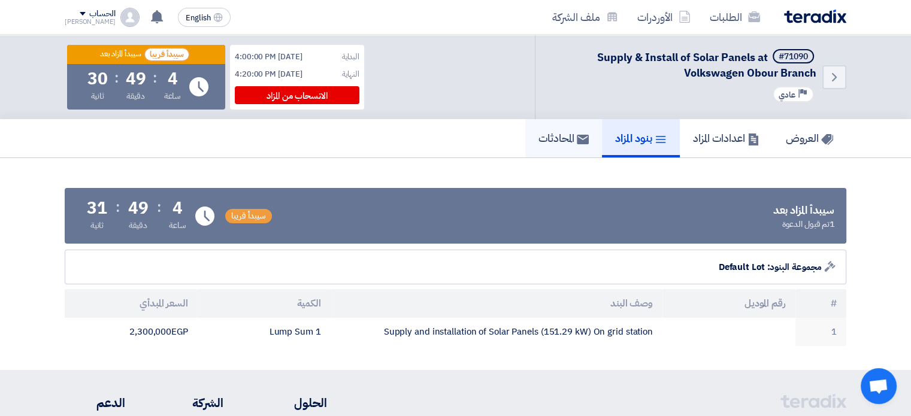
click at [562, 145] on h5 "المحادثات" at bounding box center [564, 138] width 50 height 14
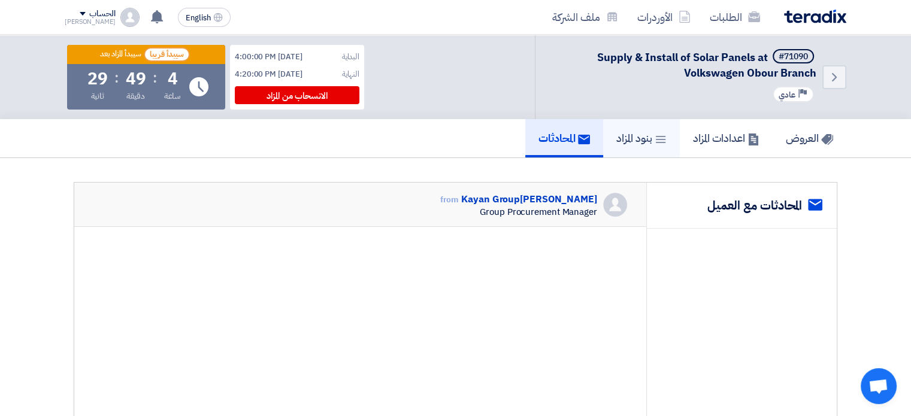
click at [622, 141] on h5 "بنود المزاد" at bounding box center [642, 138] width 50 height 14
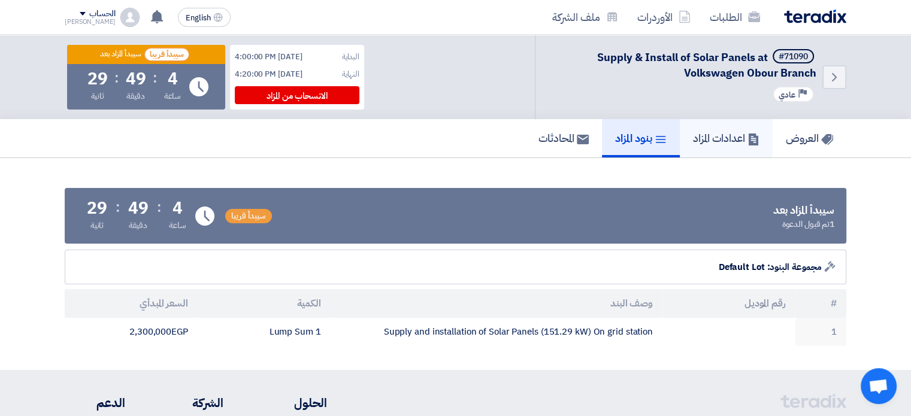
click at [716, 141] on h5 "اعدادات المزاد" at bounding box center [726, 138] width 67 height 14
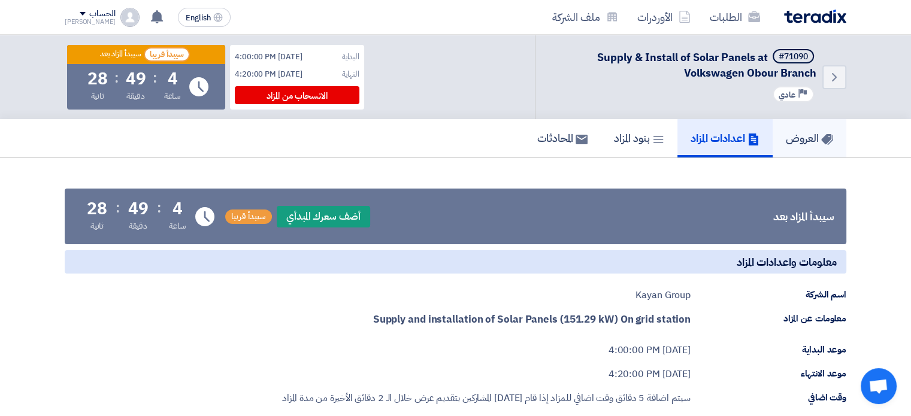
click at [801, 140] on h5 "العروض" at bounding box center [809, 138] width 47 height 14
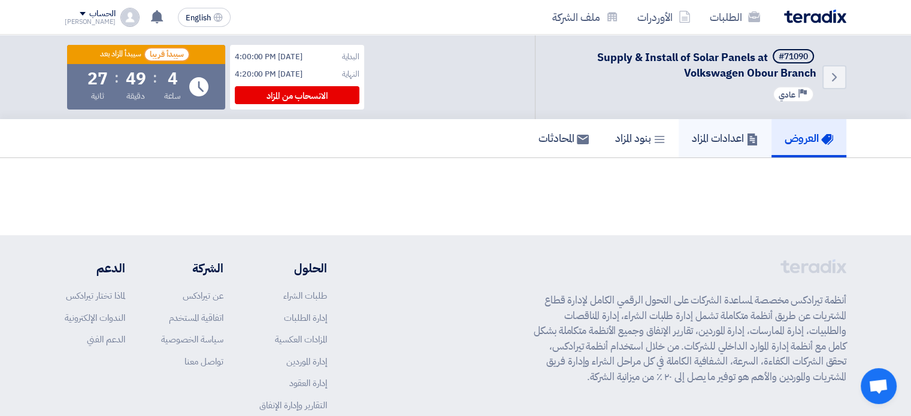
click at [723, 139] on h5 "اعدادات المزاد" at bounding box center [725, 138] width 67 height 14
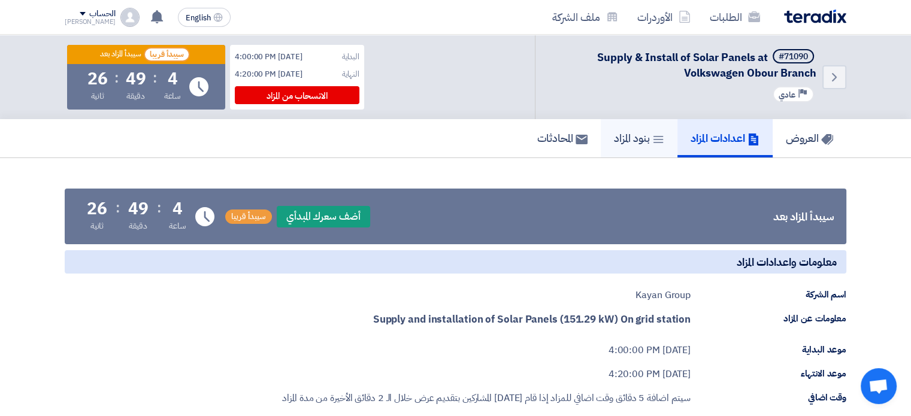
click at [656, 138] on use at bounding box center [659, 139] width 10 height 7
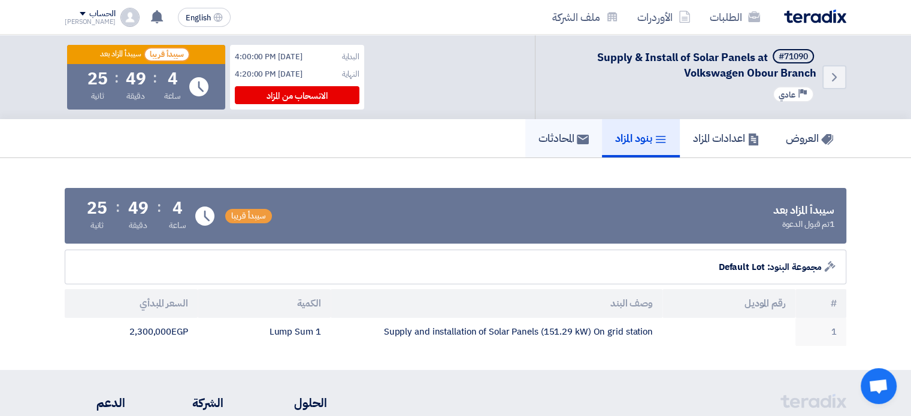
click at [542, 138] on h5 "المحادثات" at bounding box center [564, 138] width 50 height 14
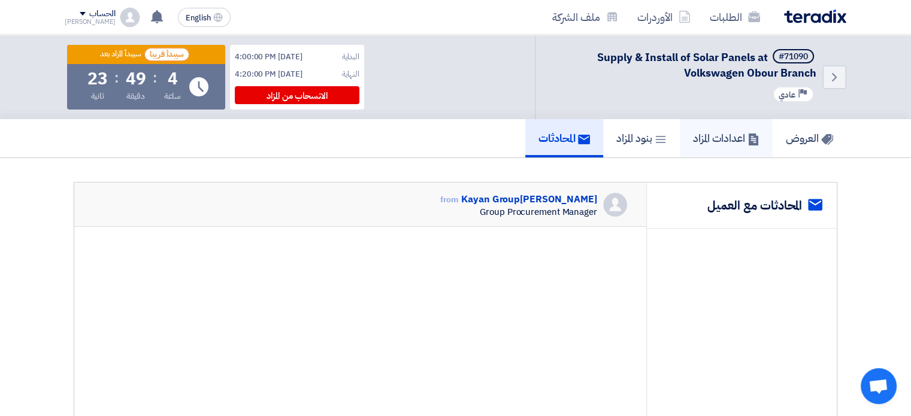
click at [739, 133] on h5 "اعدادات المزاد" at bounding box center [726, 138] width 67 height 14
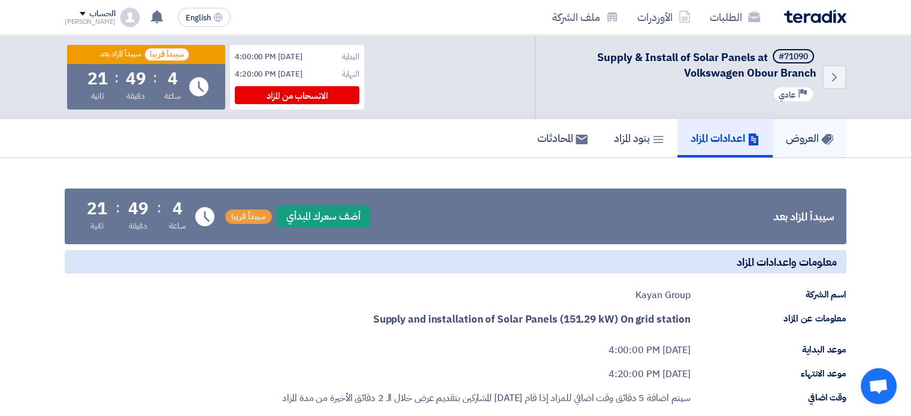
click at [797, 136] on h5 "العروض" at bounding box center [809, 138] width 47 height 14
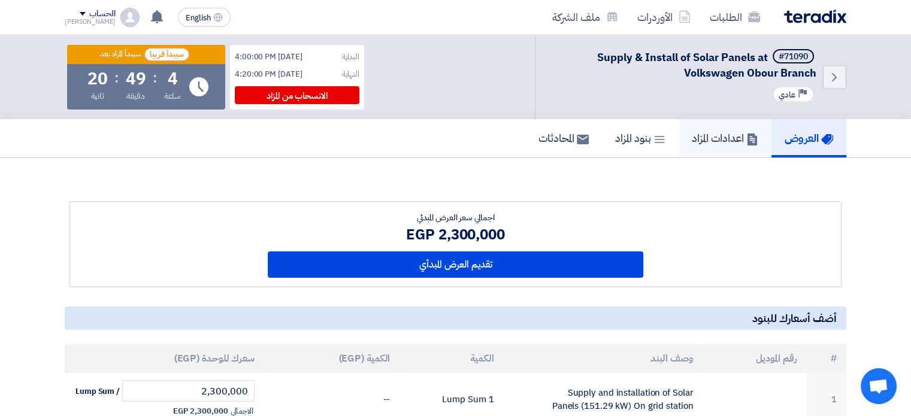
click at [739, 137] on h5 "اعدادات المزاد" at bounding box center [725, 138] width 67 height 14
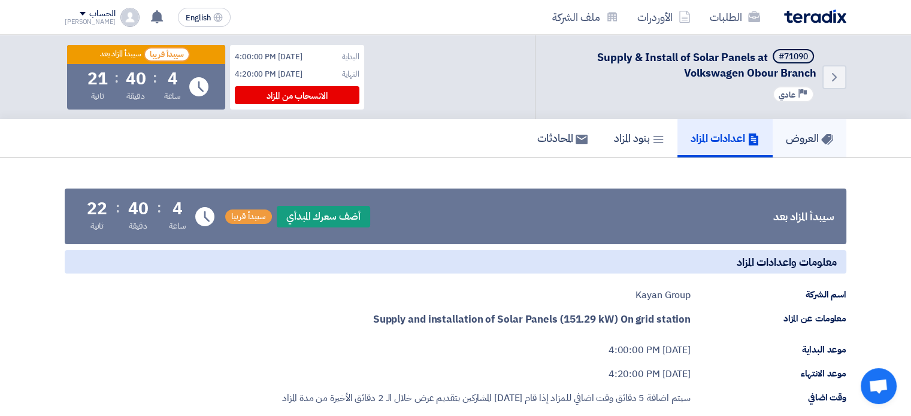
click at [822, 129] on link "العروض" at bounding box center [810, 138] width 74 height 38
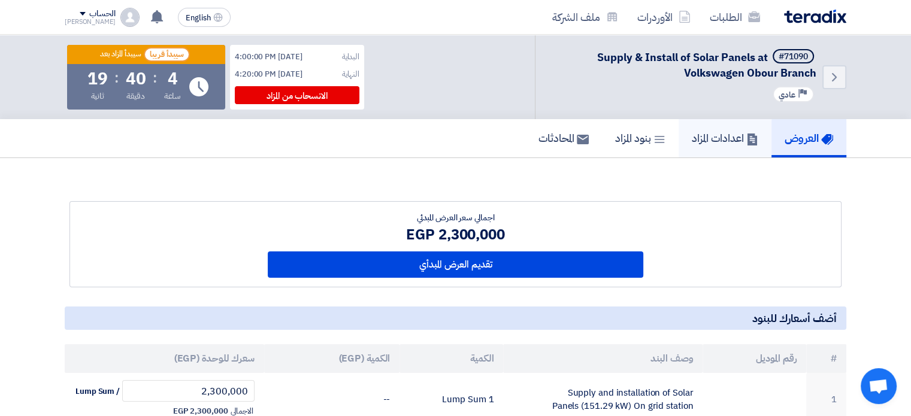
click at [710, 143] on h5 "اعدادات المزاد" at bounding box center [725, 138] width 67 height 14
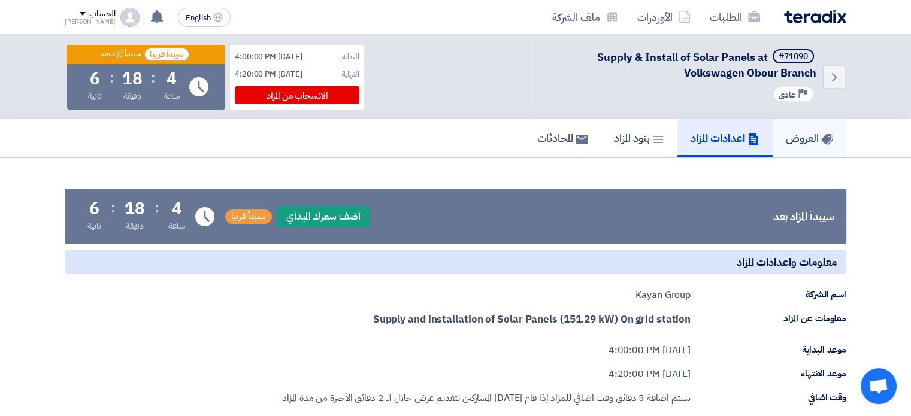
click at [801, 144] on h5 "العروض" at bounding box center [809, 138] width 47 height 14
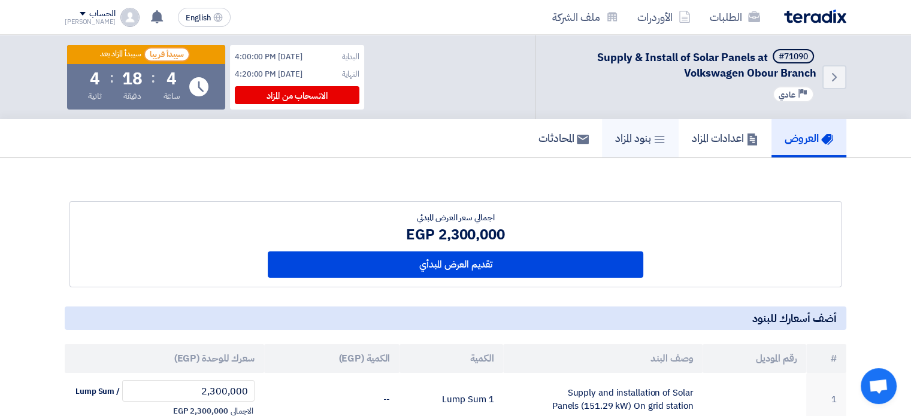
click at [641, 141] on h5 "بنود المزاد" at bounding box center [640, 138] width 50 height 14
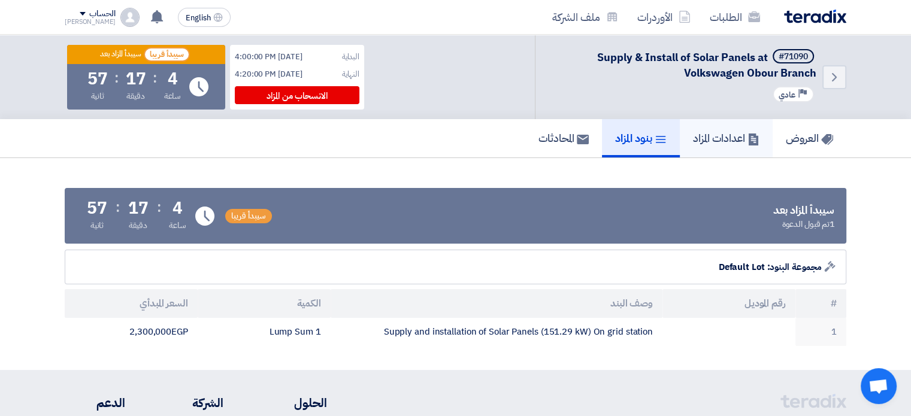
click at [695, 143] on h5 "اعدادات المزاد" at bounding box center [726, 138] width 67 height 14
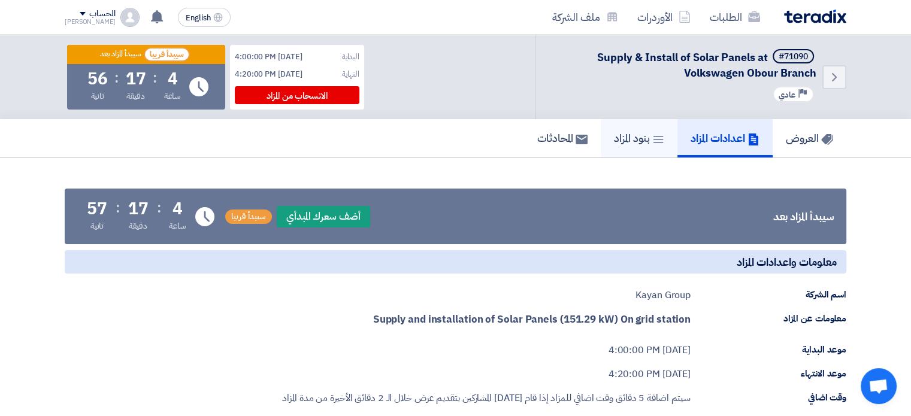
click at [640, 143] on h5 "بنود المزاد" at bounding box center [639, 138] width 50 height 14
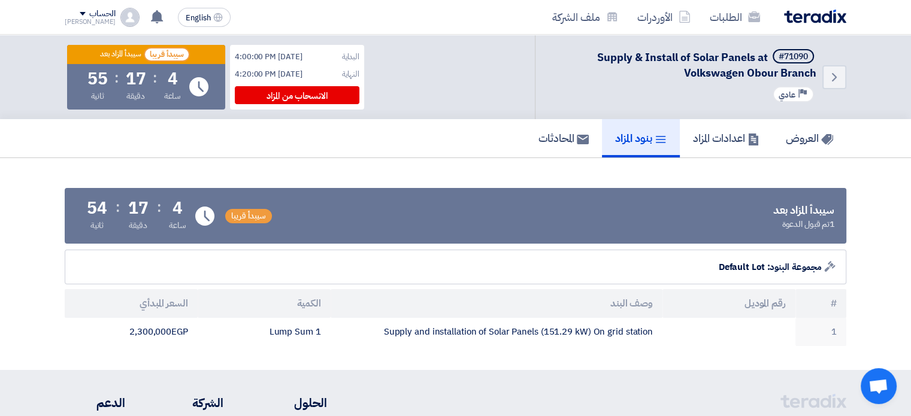
click at [487, 155] on div "العروض اعدادات المزاد بنود المزاد المحادثات" at bounding box center [456, 138] width 782 height 38
